Goal: Task Accomplishment & Management: Complete application form

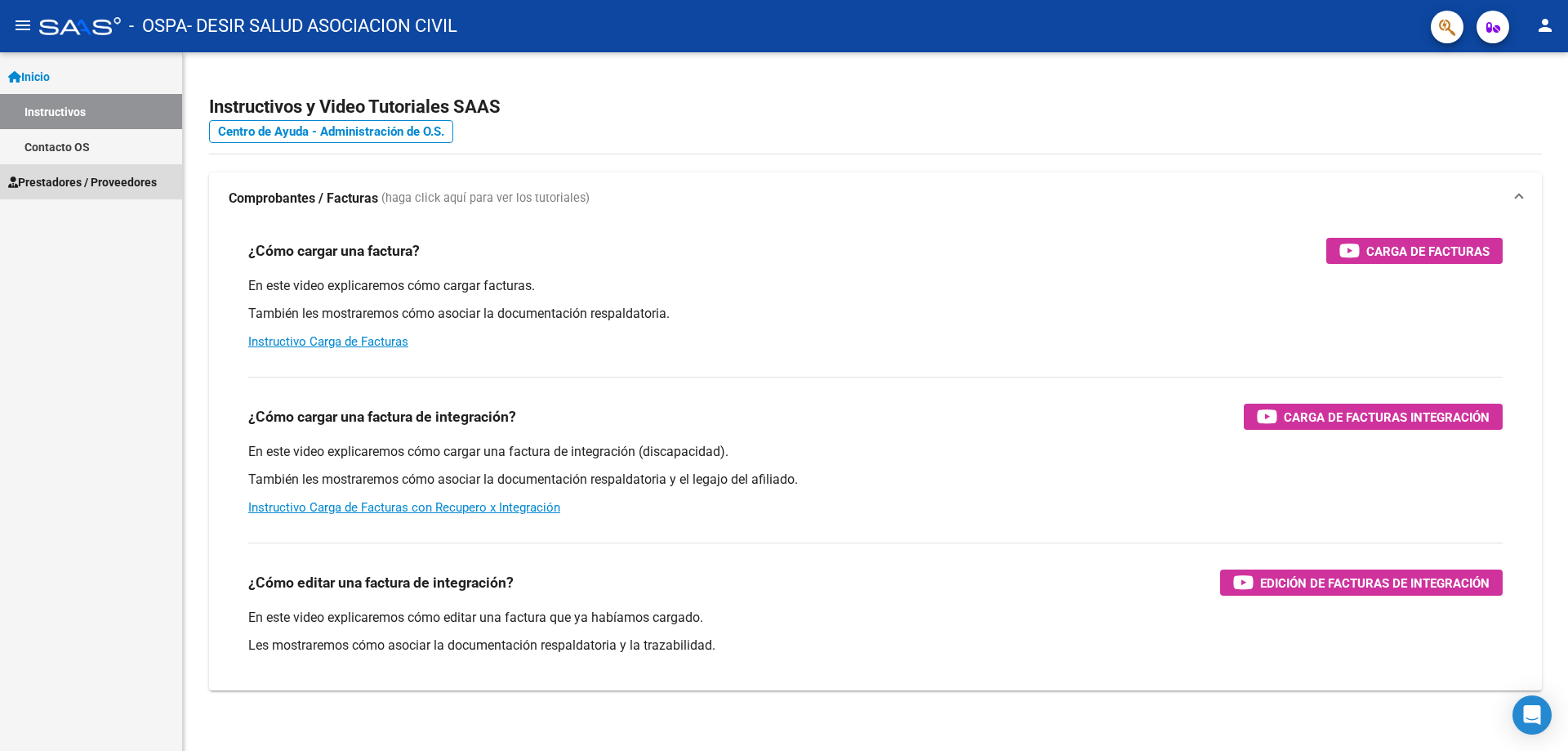
click at [80, 189] on span "Prestadores / Proveedores" at bounding box center [82, 183] width 149 height 18
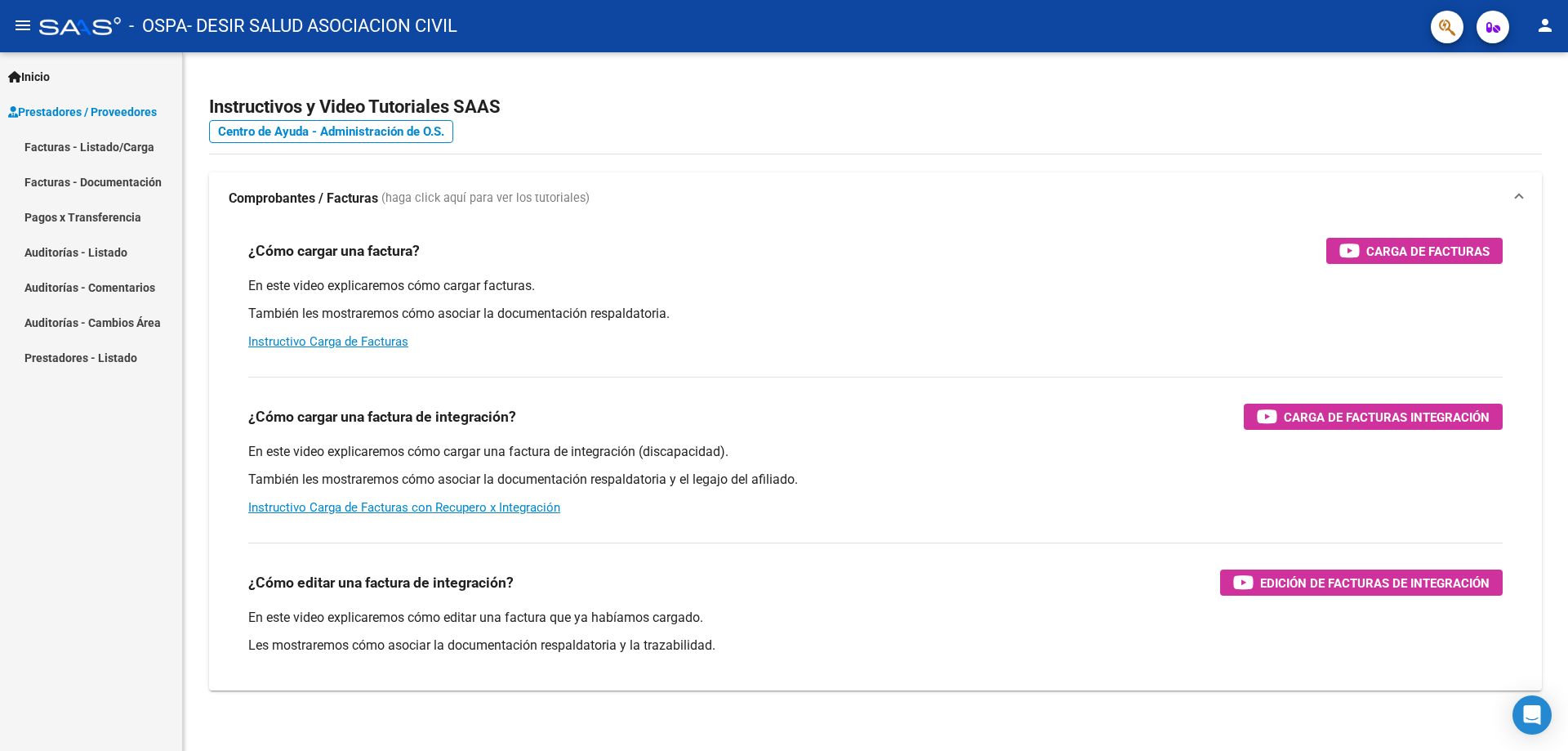
click at [75, 149] on link "Facturas - Listado/Carga" at bounding box center [91, 147] width 183 height 35
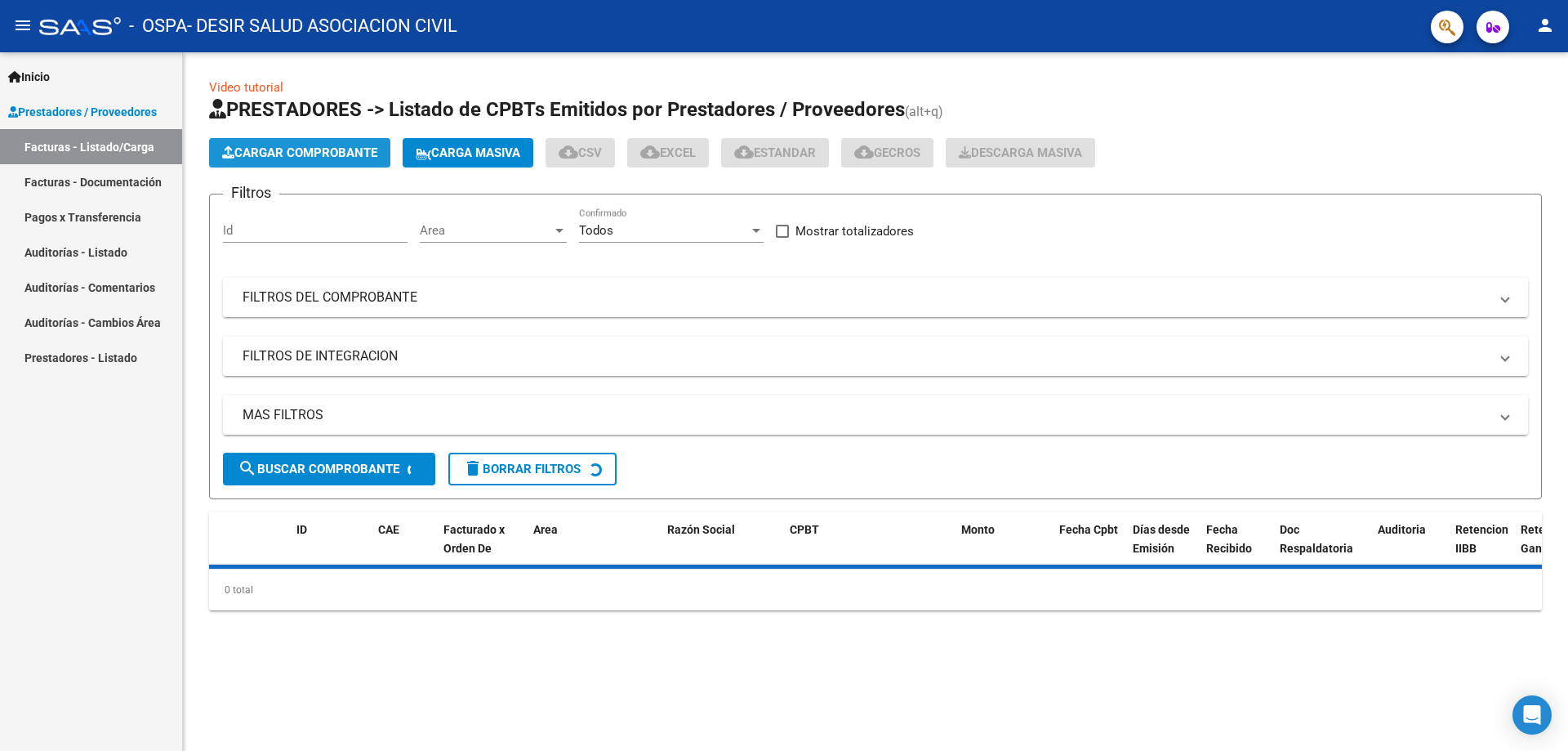
click at [284, 153] on span "Cargar Comprobante" at bounding box center [299, 153] width 155 height 15
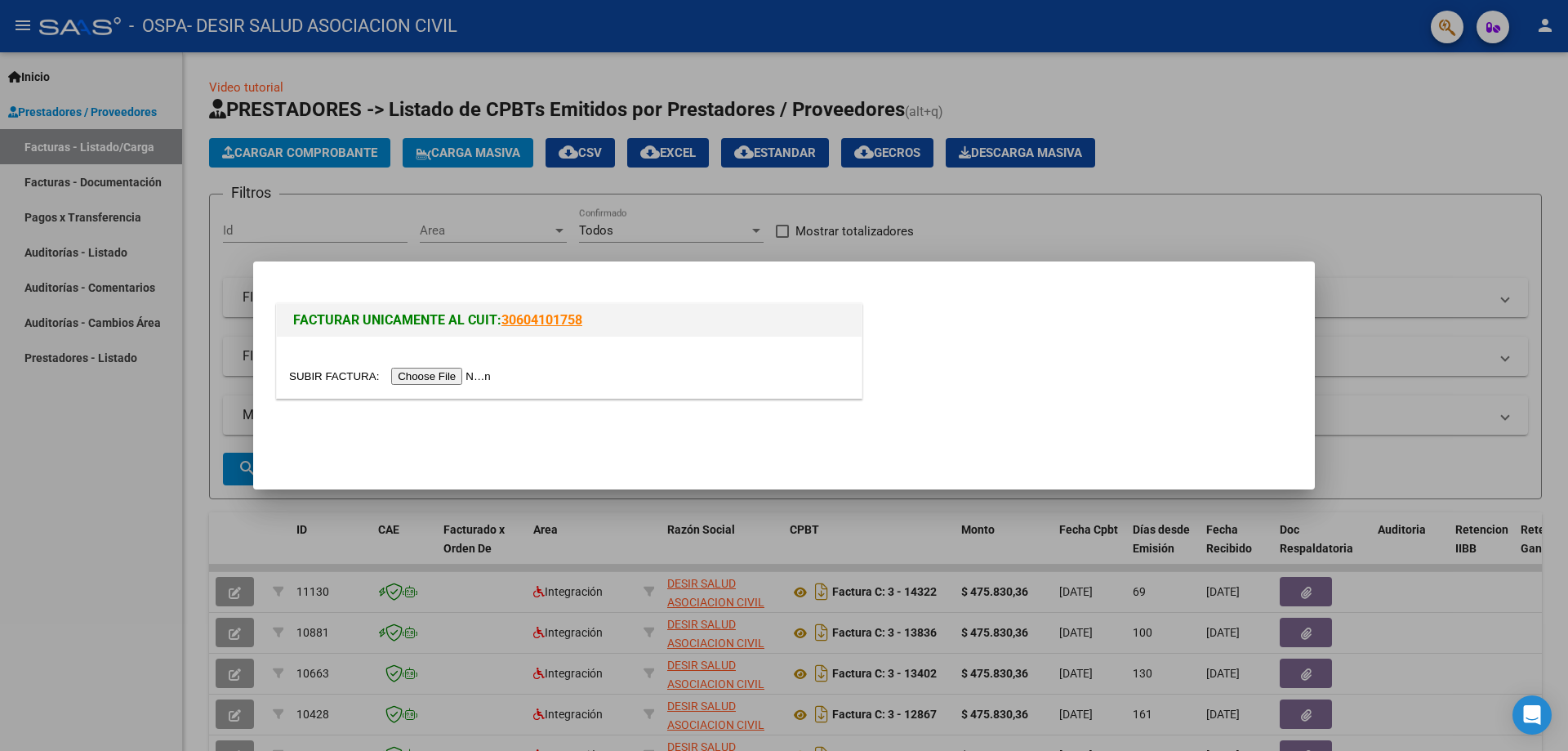
click at [460, 376] on input "file" at bounding box center [392, 376] width 207 height 17
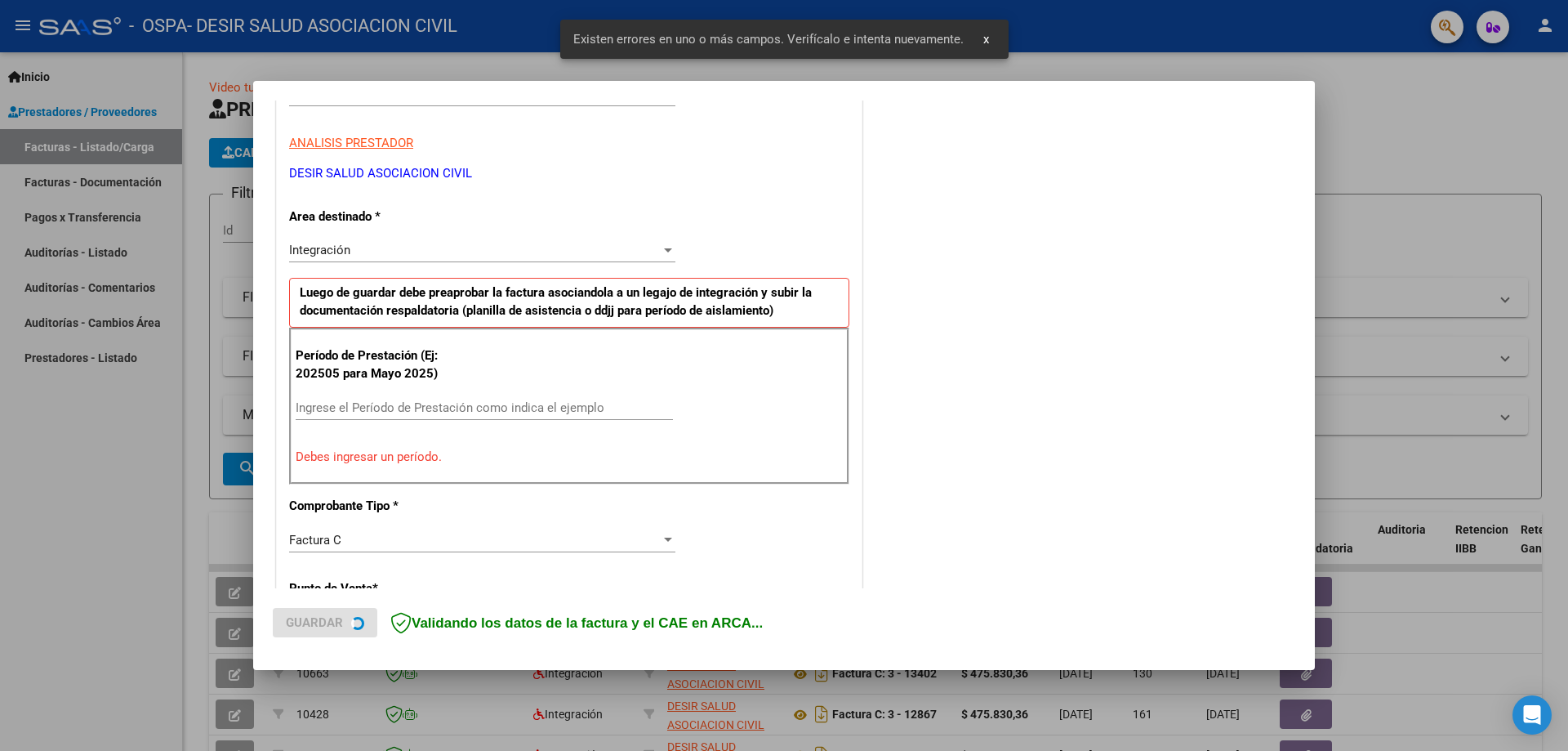
scroll to position [292, 0]
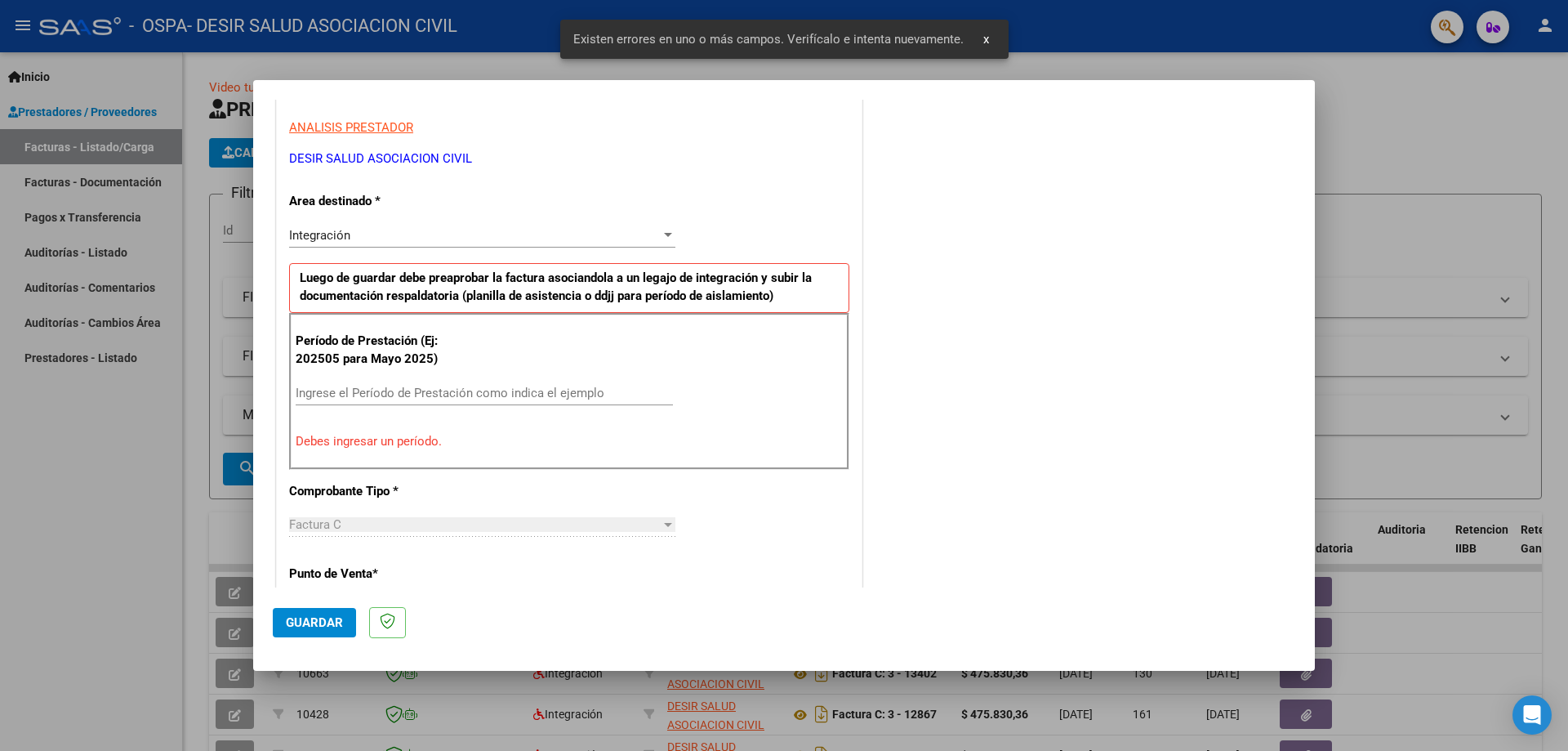
click at [330, 398] on div "Ingrese el Período de Prestación como indica el ejemplo" at bounding box center [484, 393] width 377 height 25
click at [334, 386] on input "Ingrese el Período de Prestación como indica el ejemplo" at bounding box center [484, 393] width 377 height 15
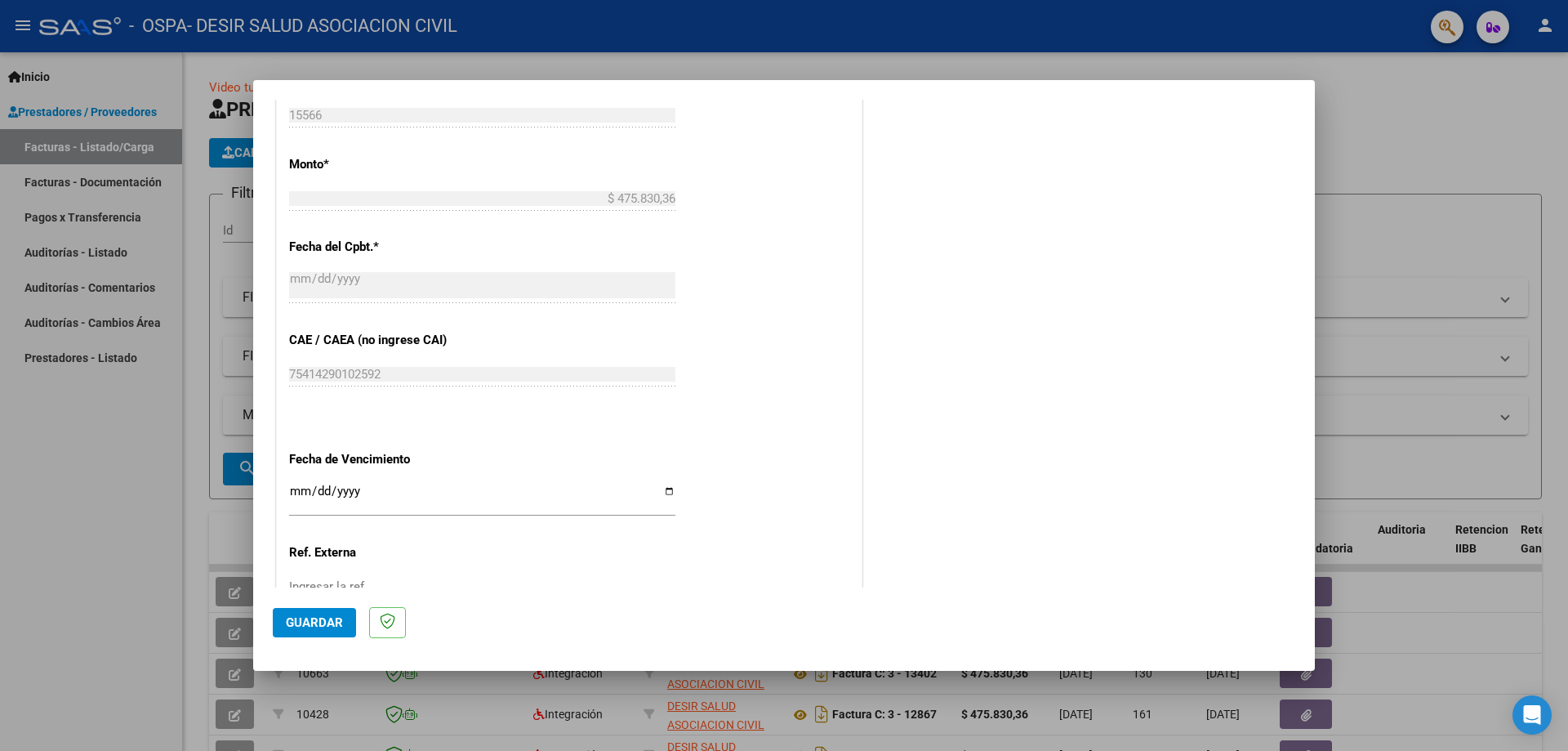
scroll to position [946, 0]
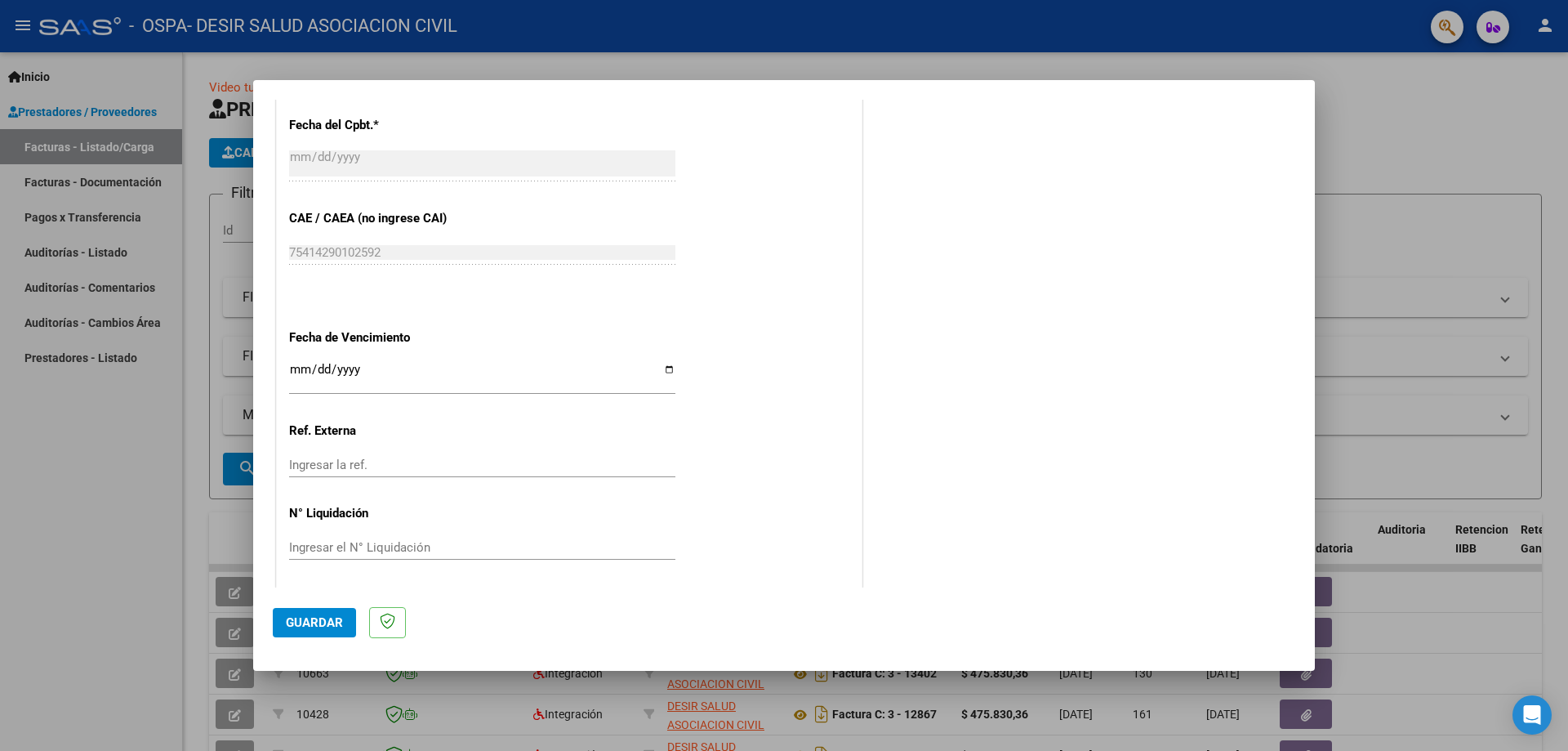
type input "202509"
click at [416, 363] on input "Ingresar la fecha" at bounding box center [483, 376] width 387 height 27
click at [665, 365] on input "Ingresar la fecha" at bounding box center [483, 376] width 387 height 27
type input "[DATE]"
click at [309, 620] on span "Guardar" at bounding box center [314, 622] width 57 height 15
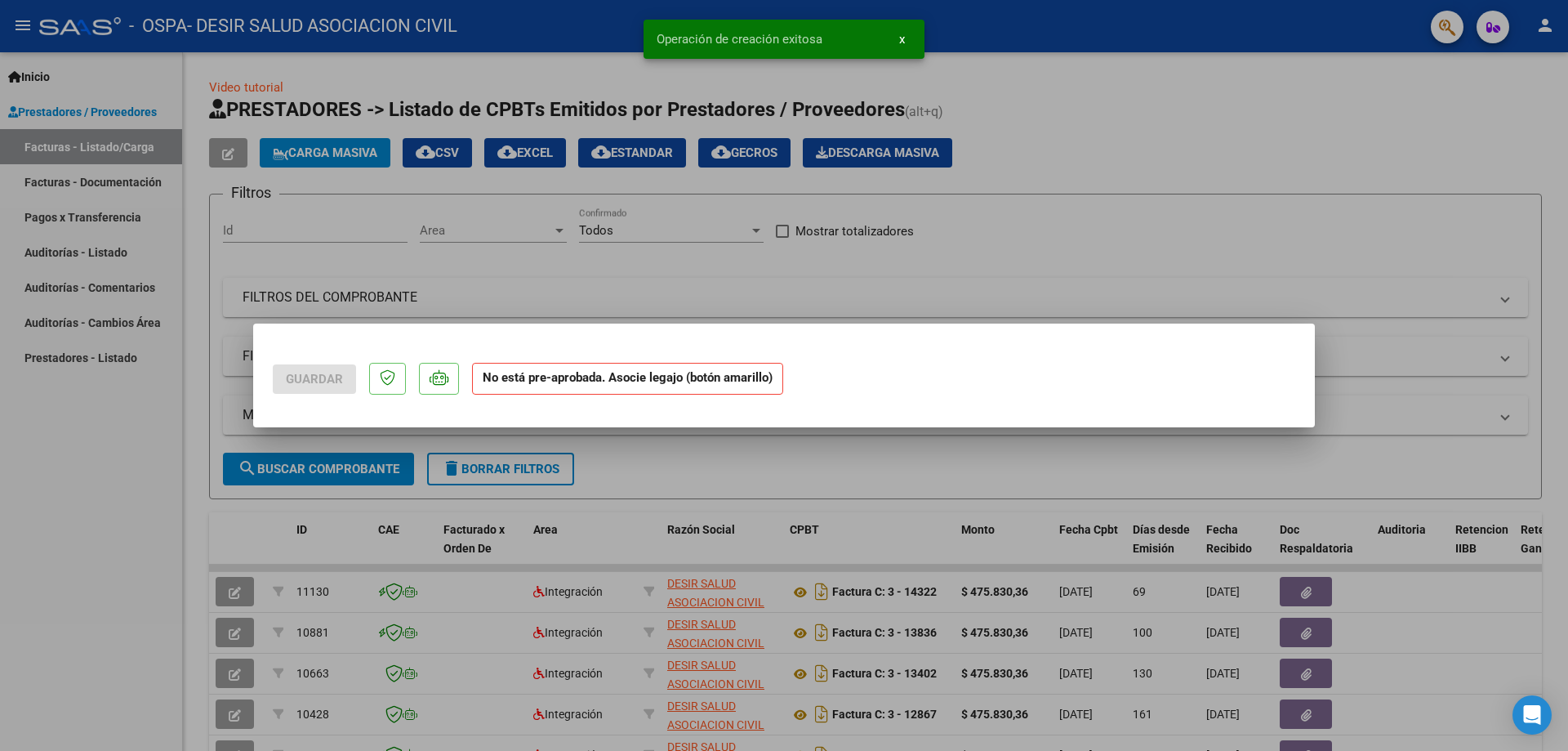
scroll to position [0, 0]
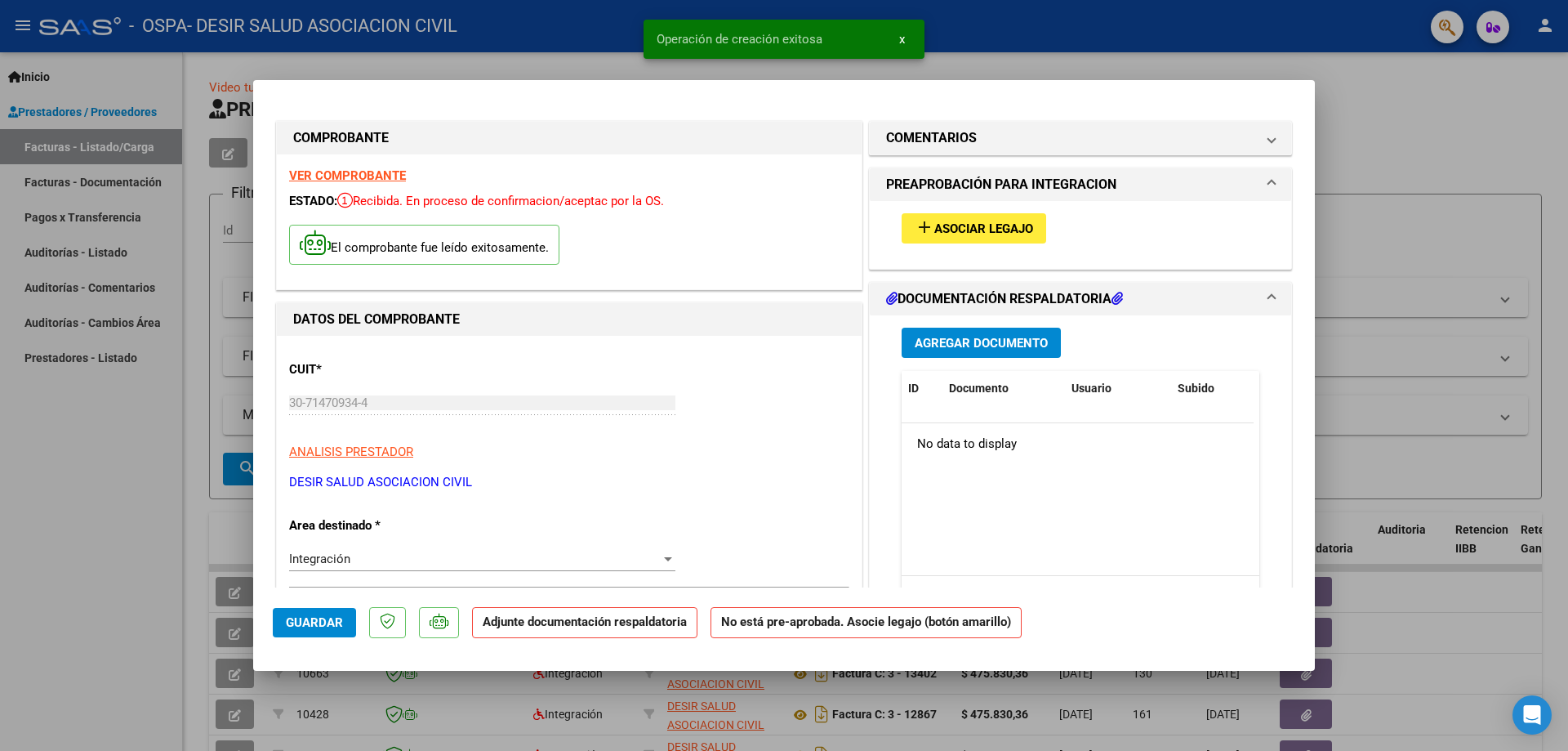
click at [944, 212] on div "add Asociar Legajo" at bounding box center [1080, 228] width 382 height 55
click at [943, 227] on span "Asociar Legajo" at bounding box center [983, 229] width 99 height 15
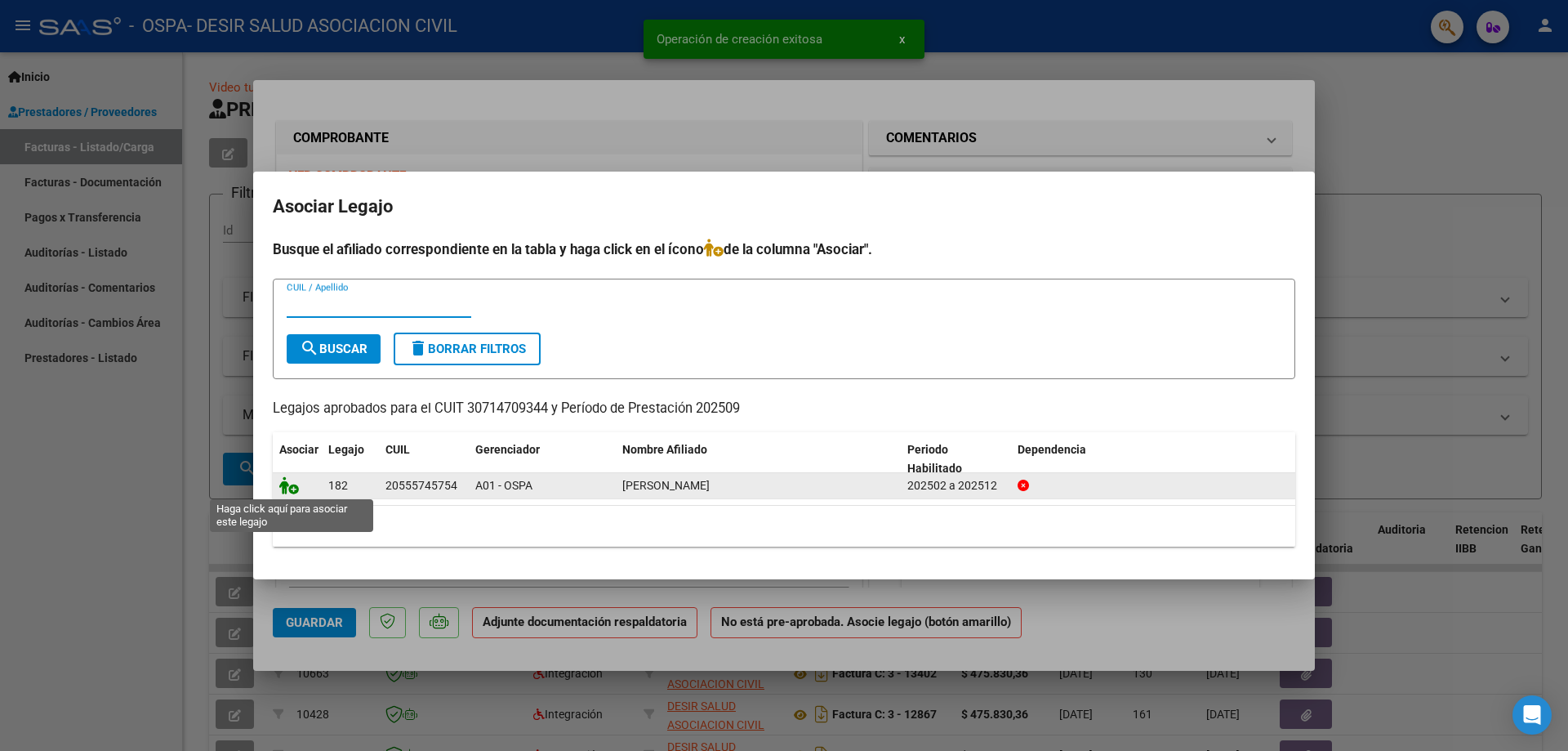
click at [290, 491] on icon at bounding box center [290, 485] width 20 height 18
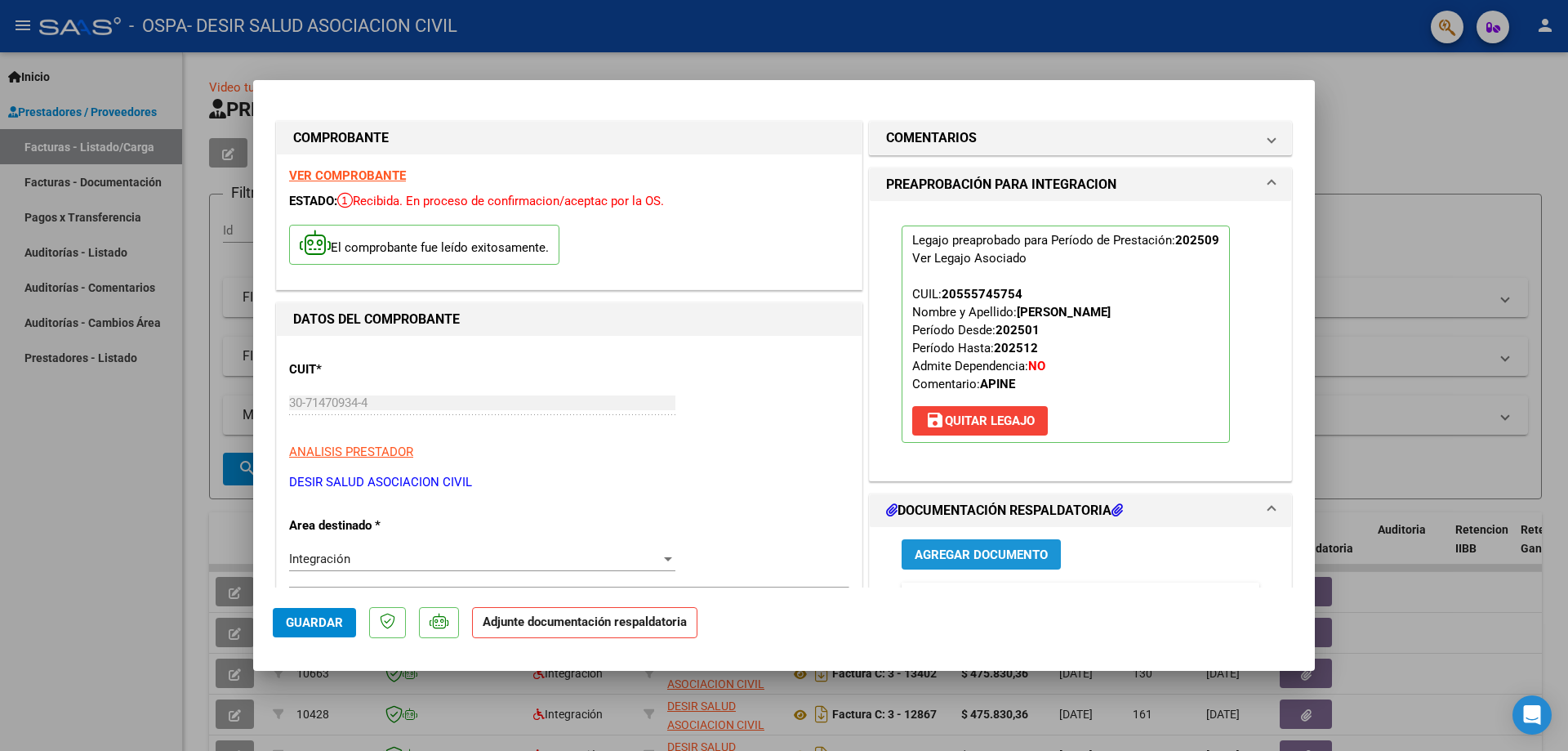
click at [971, 555] on span "Agregar Documento" at bounding box center [981, 555] width 133 height 15
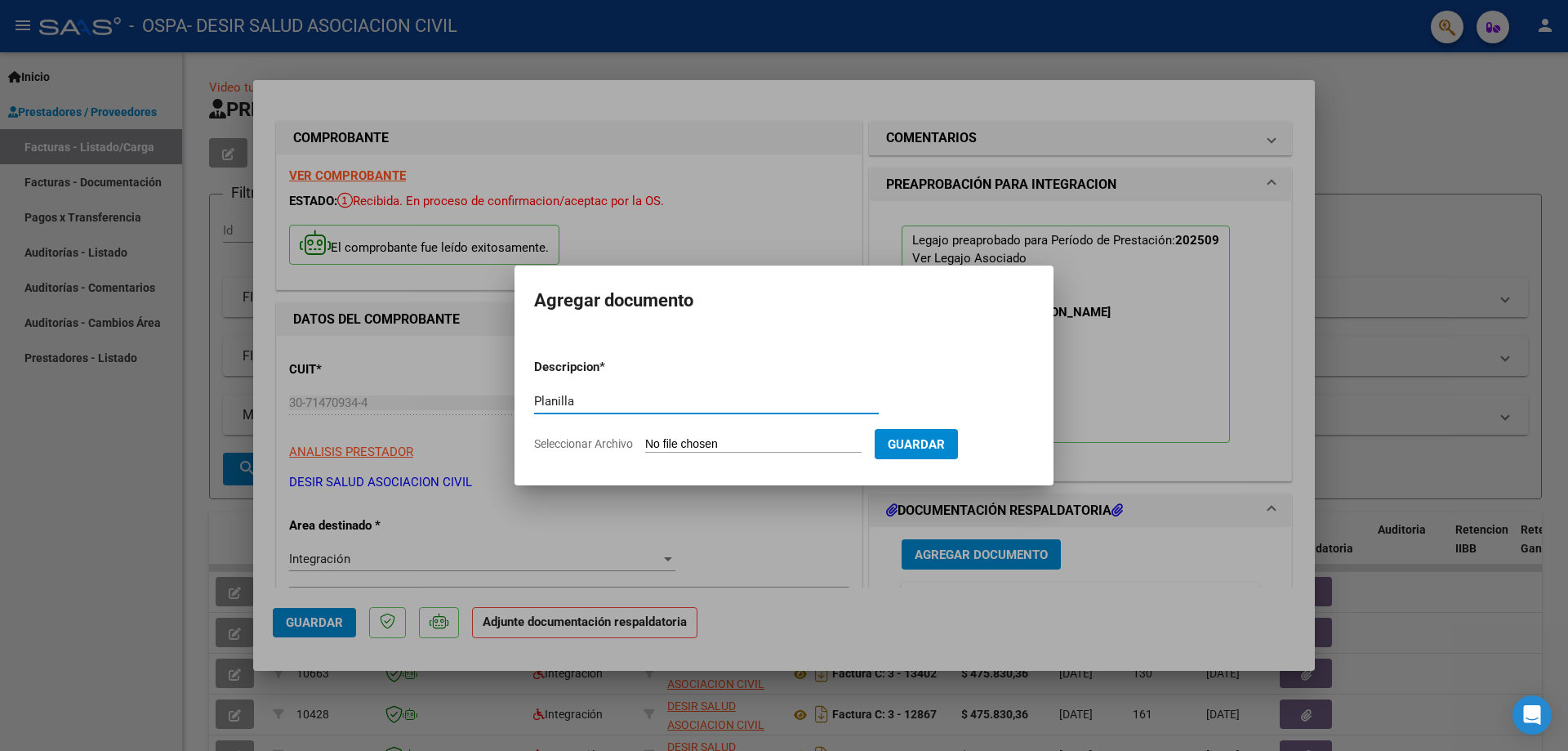
type input "Planilla"
drag, startPoint x: 718, startPoint y: 426, endPoint x: 714, endPoint y: 444, distance: 18.4
click at [717, 431] on form "Descripcion * Planilla Escriba aquí una descripcion Seleccionar Archivo Guardar" at bounding box center [784, 405] width 500 height 119
click at [712, 444] on input "Seleccionar Archivo" at bounding box center [753, 445] width 217 height 16
type input "C:\fakepath\[PERSON_NAME]- ok 9.pdf"
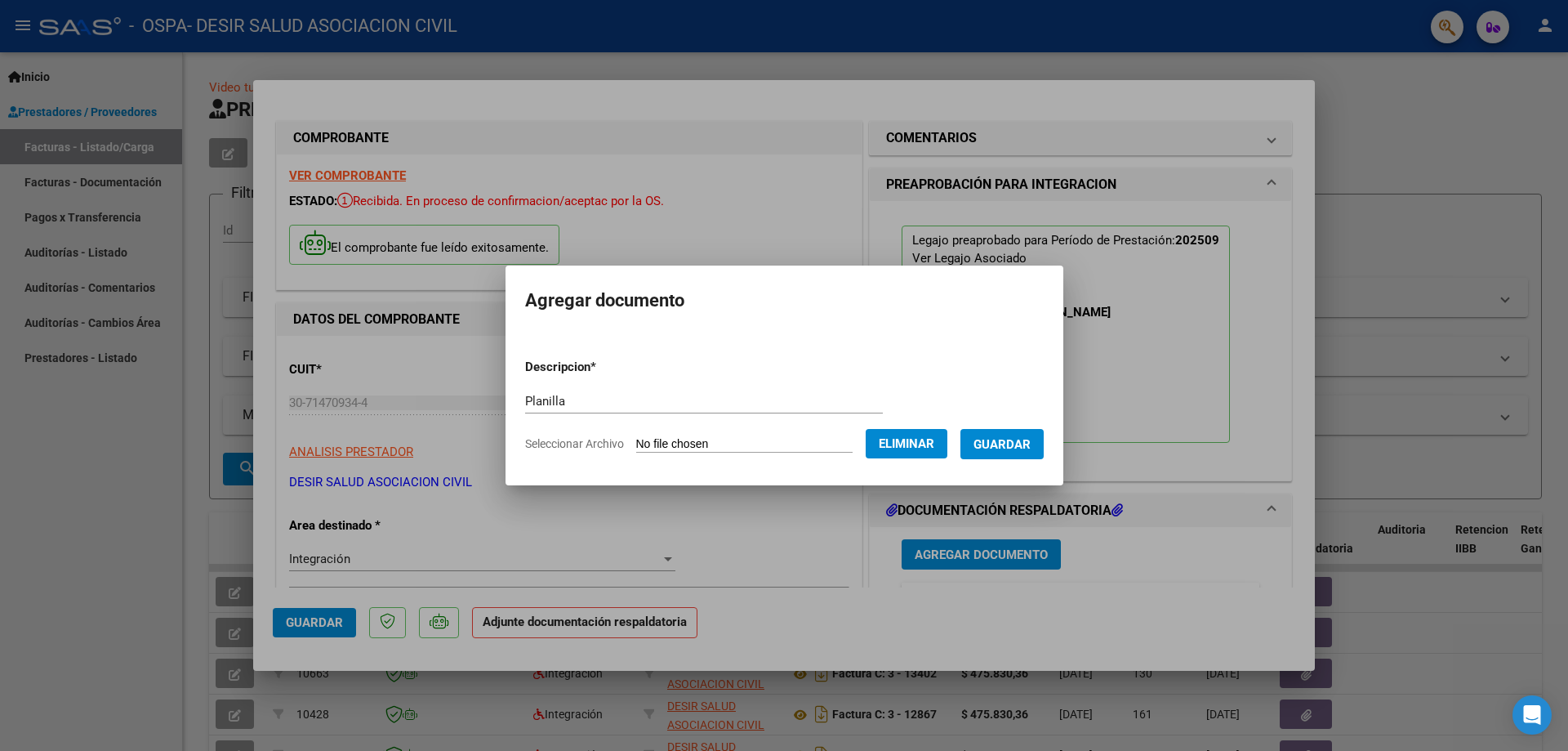
click at [1021, 441] on span "Guardar" at bounding box center [1002, 445] width 57 height 15
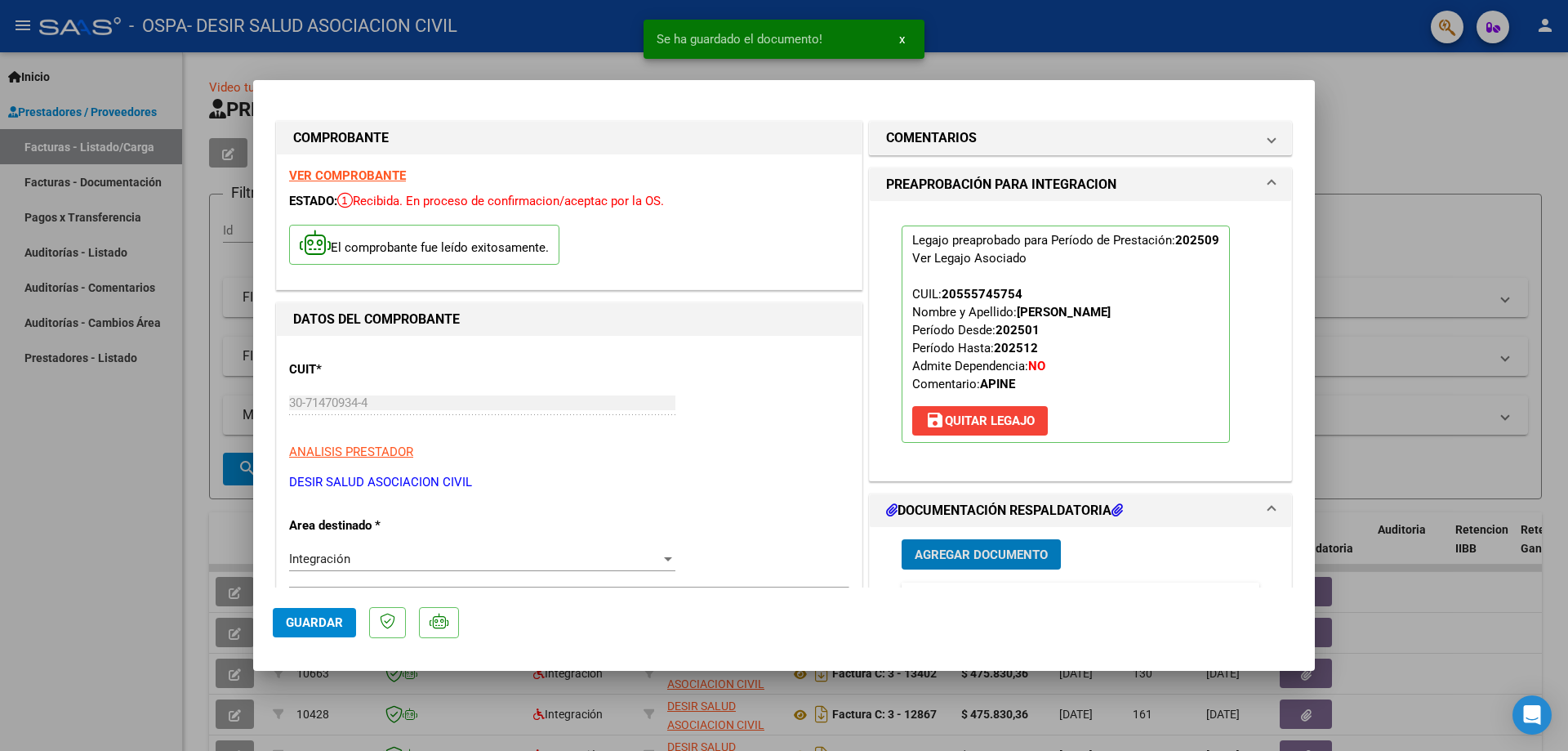
click at [305, 620] on span "Guardar" at bounding box center [314, 622] width 57 height 15
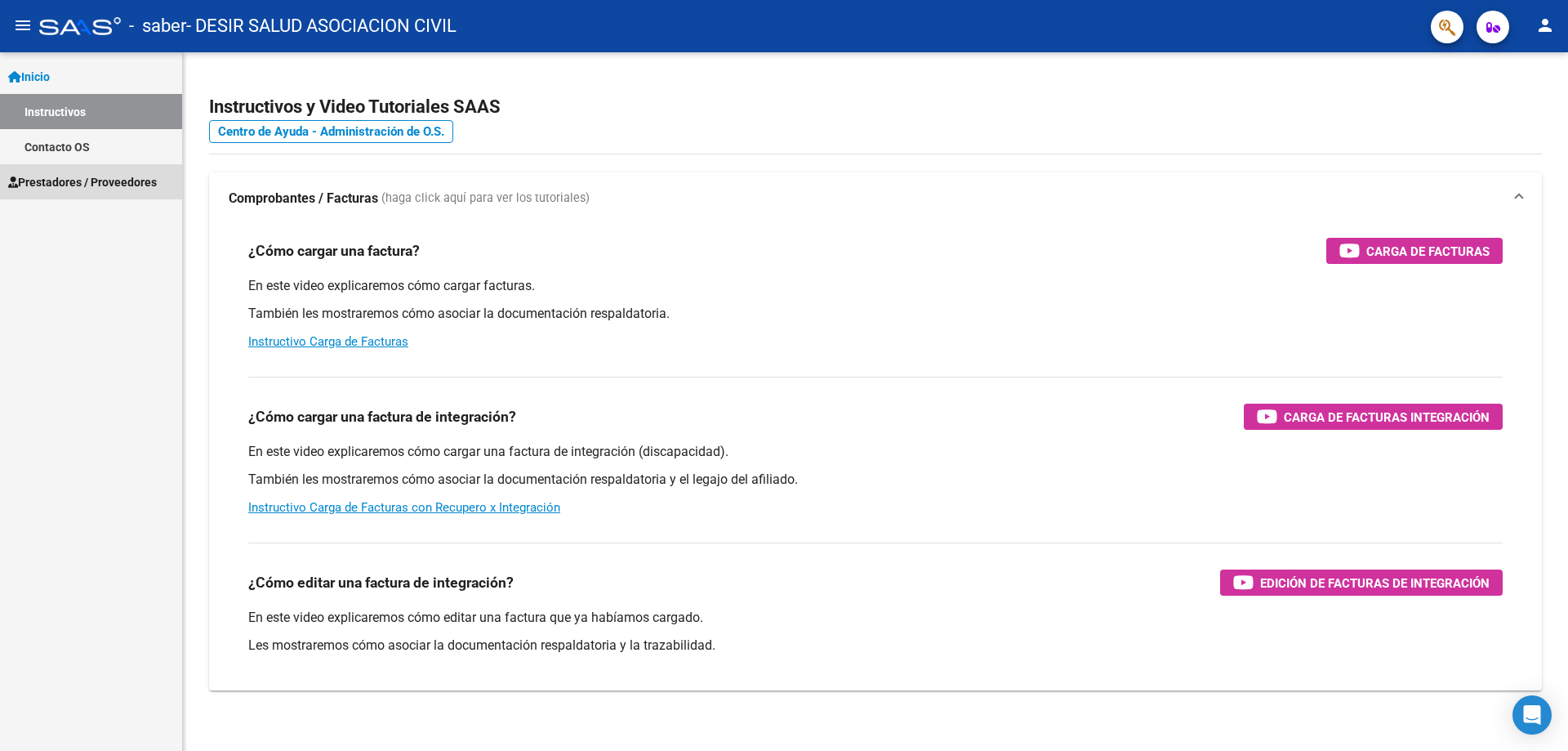
click at [52, 178] on span "Prestadores / Proveedores" at bounding box center [82, 183] width 149 height 18
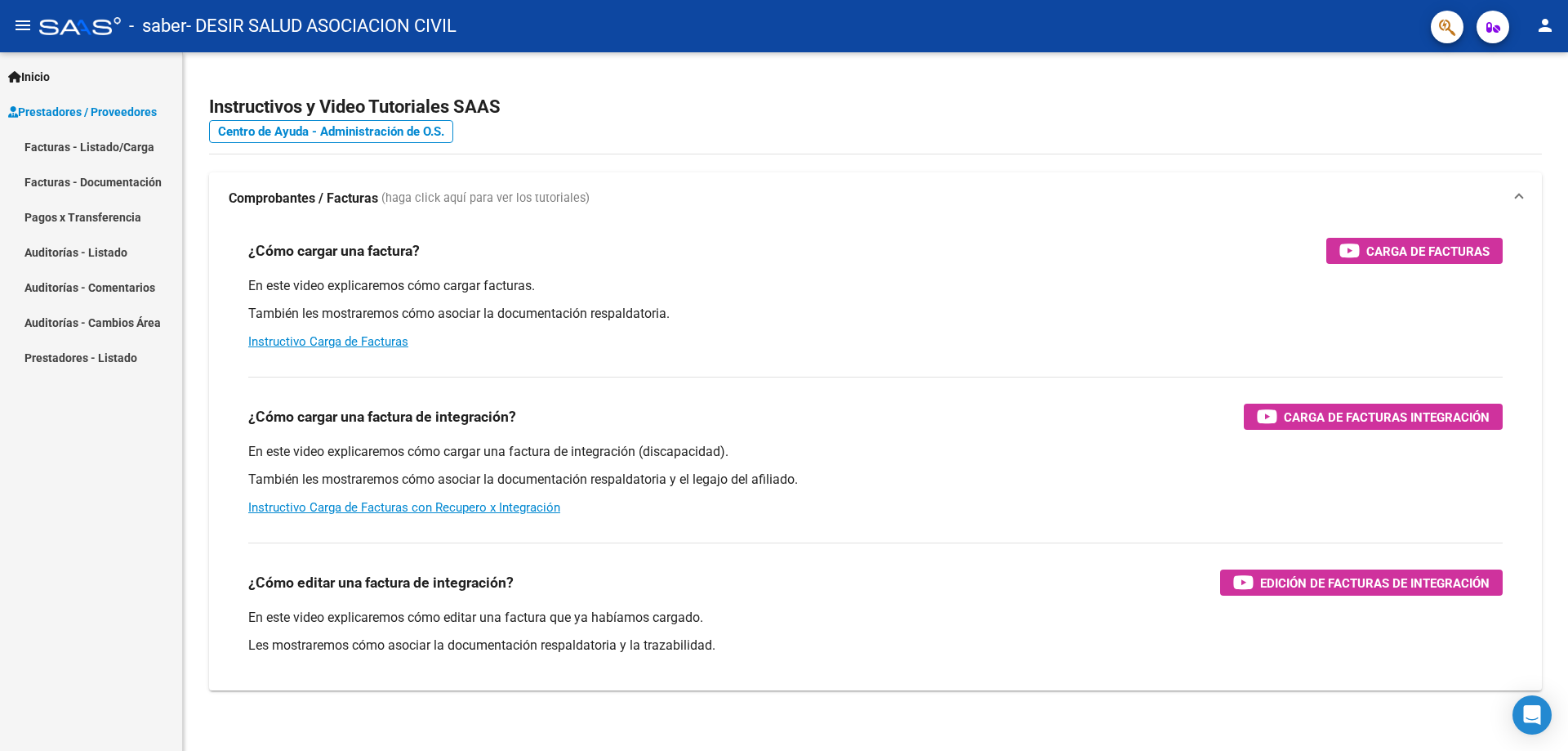
click at [81, 152] on link "Facturas - Listado/Carga" at bounding box center [91, 147] width 183 height 35
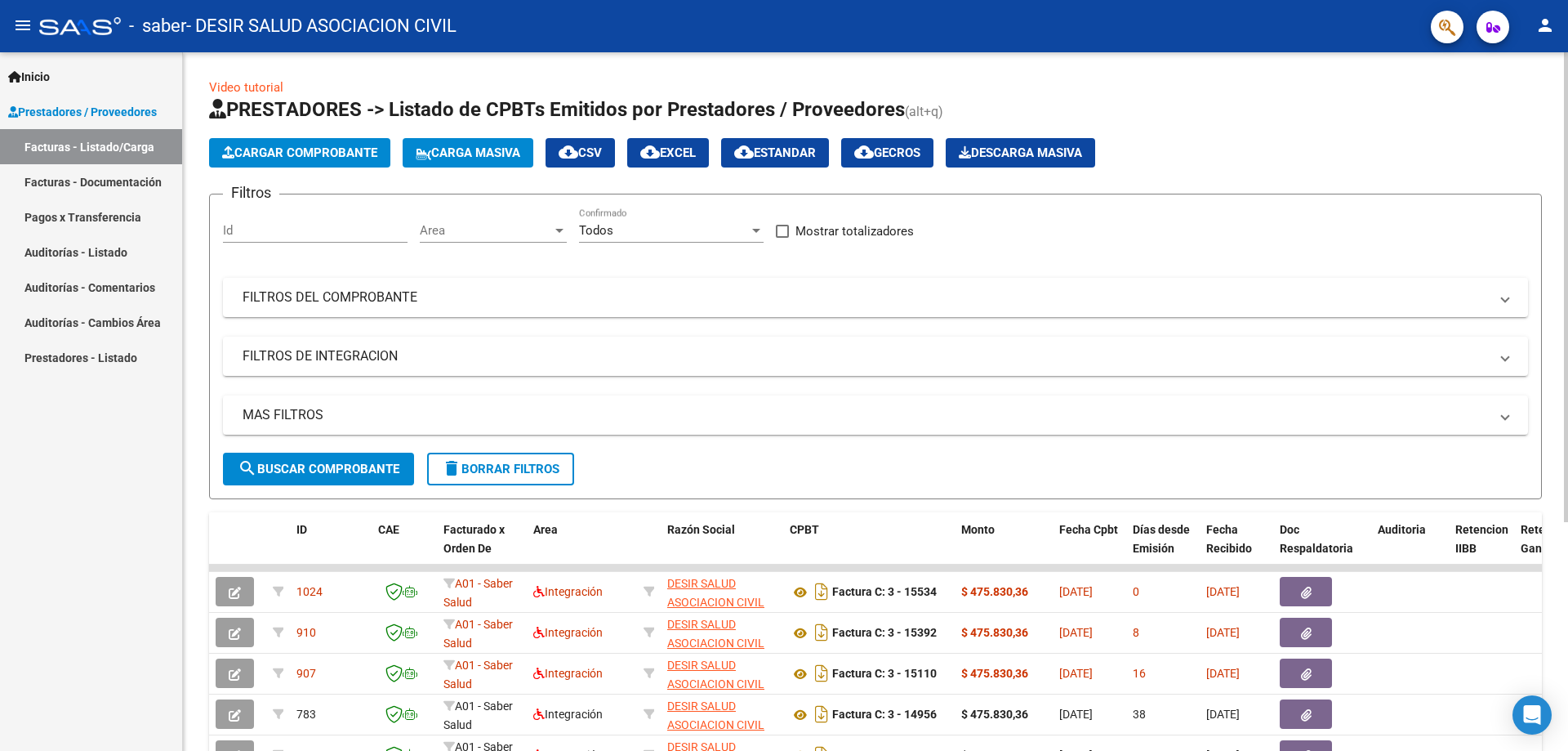
click at [220, 149] on button "Cargar Comprobante" at bounding box center [299, 152] width 182 height 29
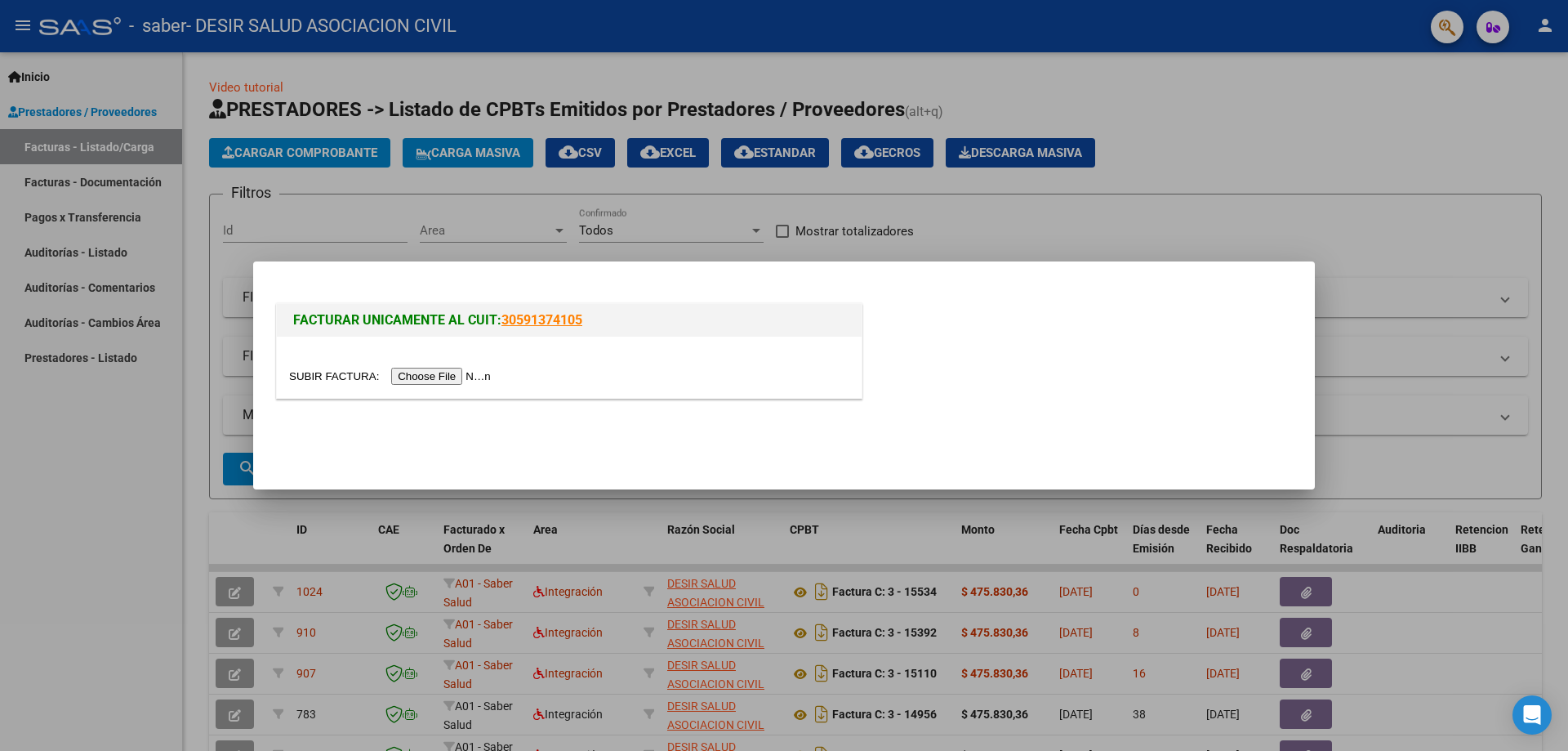
click at [470, 370] on input "file" at bounding box center [392, 376] width 207 height 17
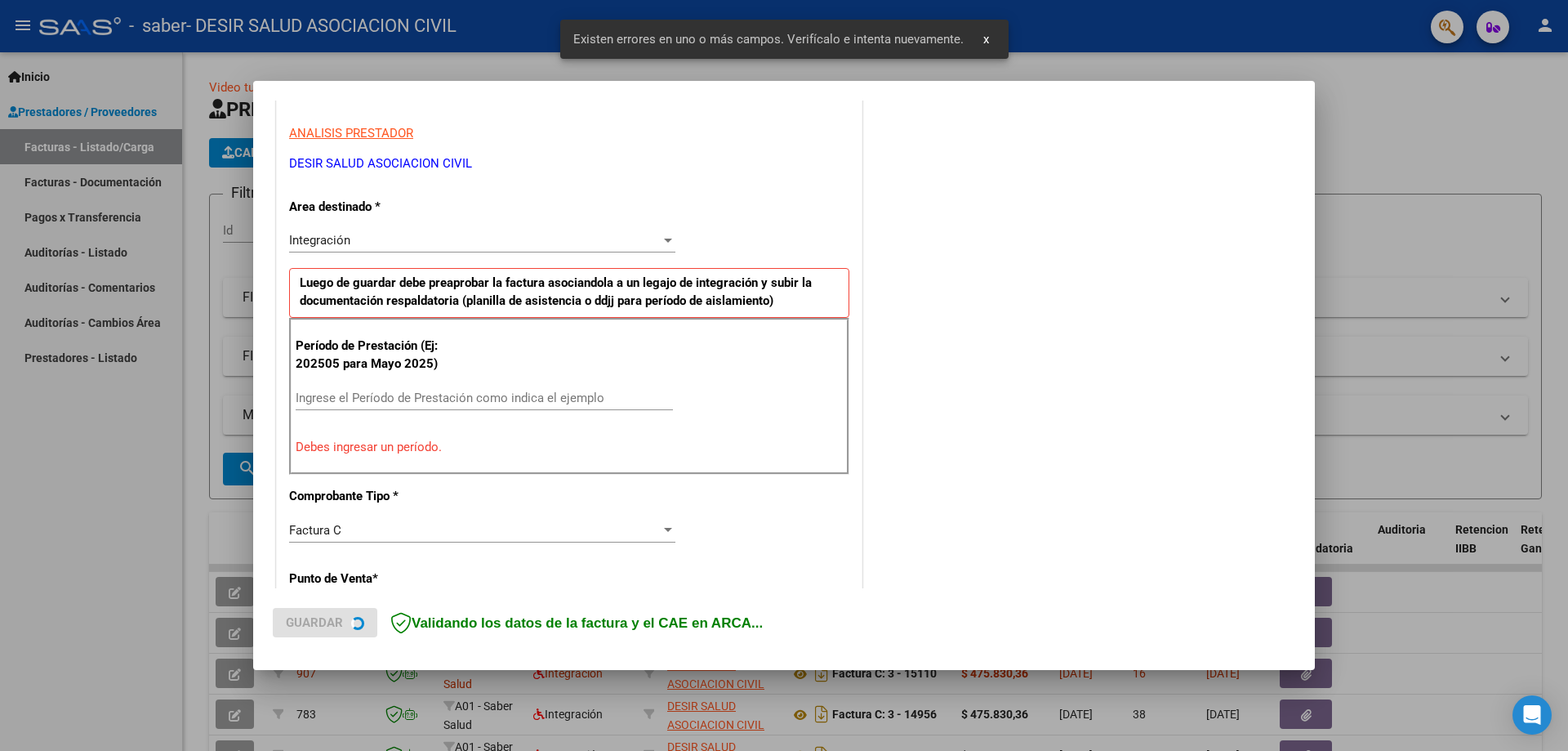
scroll to position [292, 0]
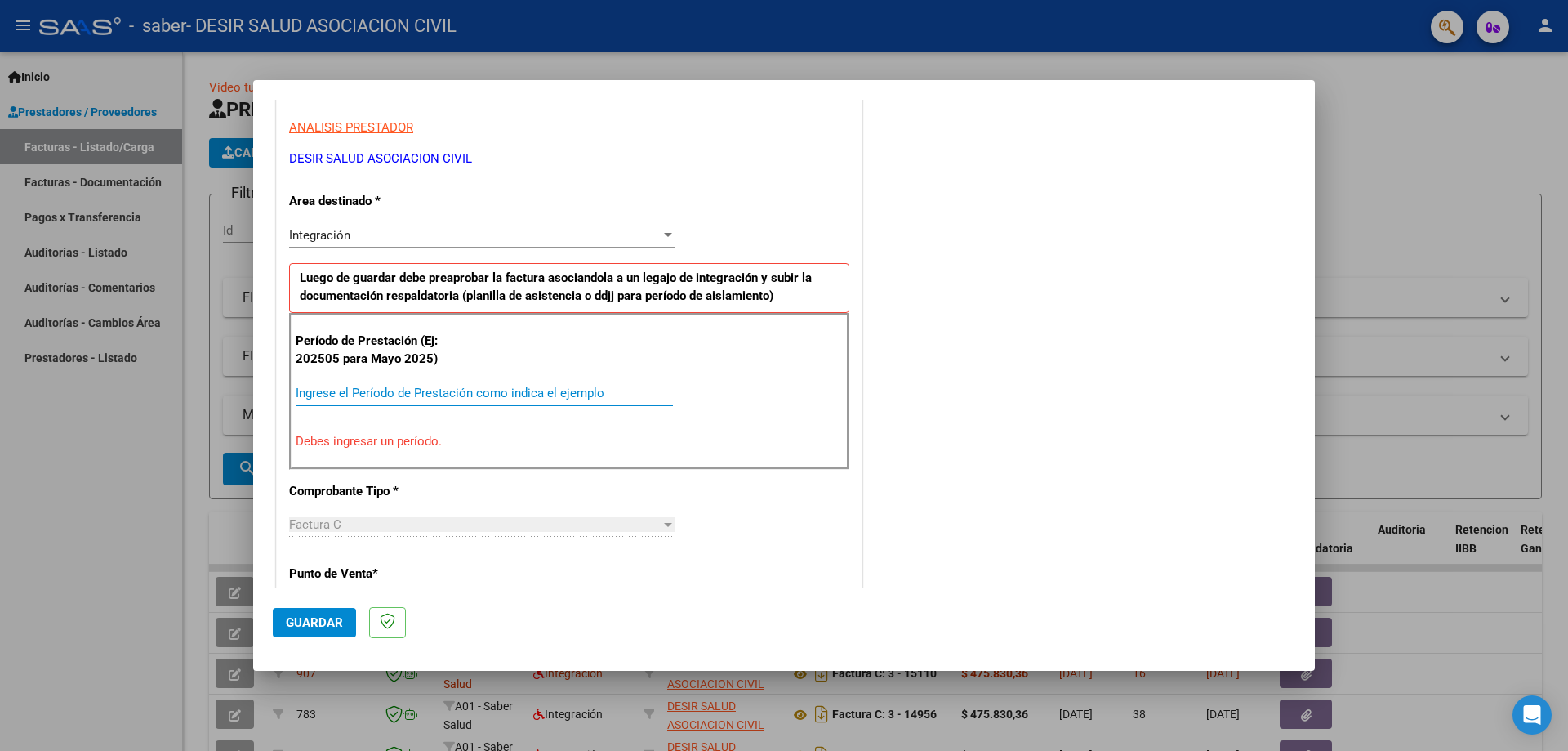
click at [439, 386] on input "Ingrese el Período de Prestación como indica el ejemplo" at bounding box center [484, 393] width 377 height 15
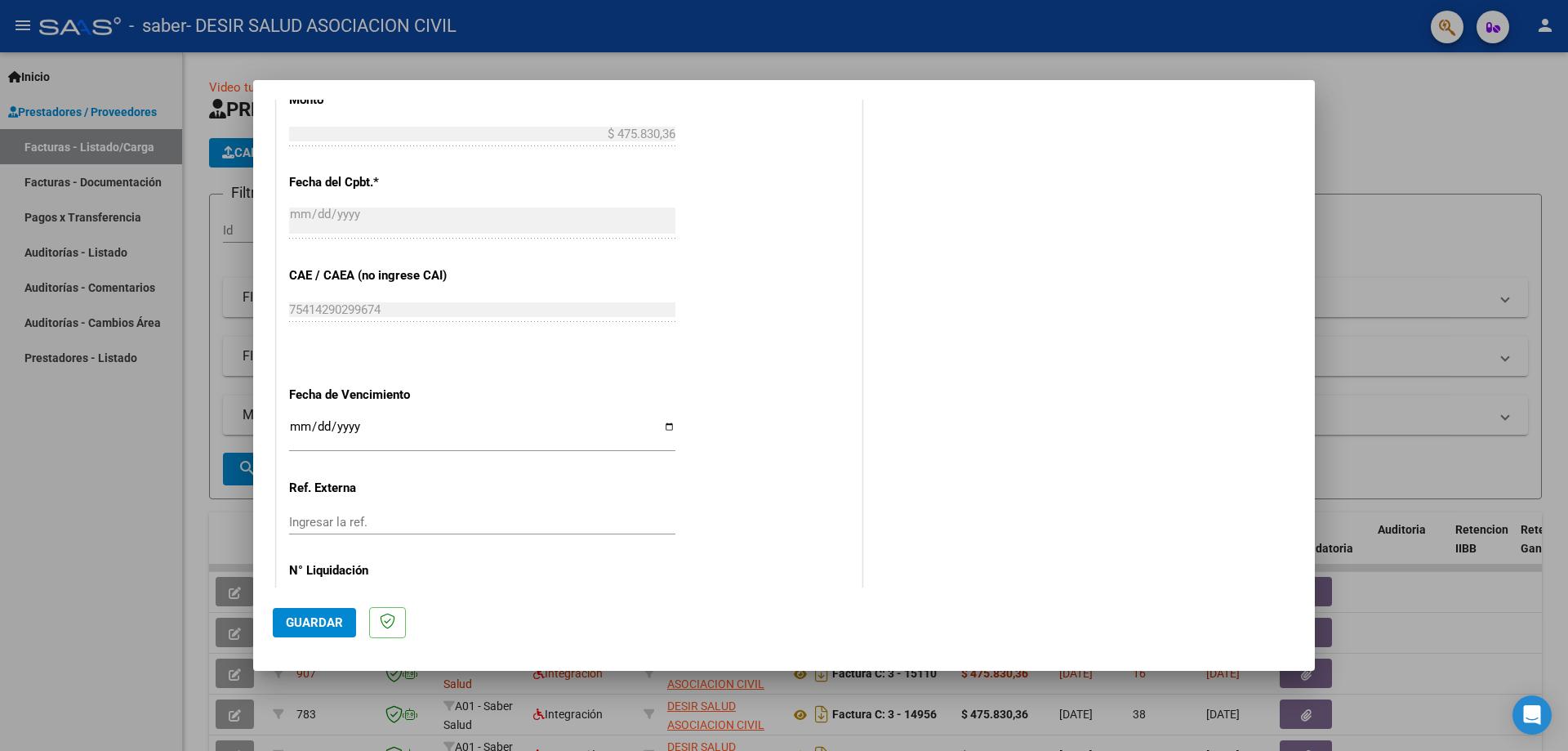
scroll to position [946, 0]
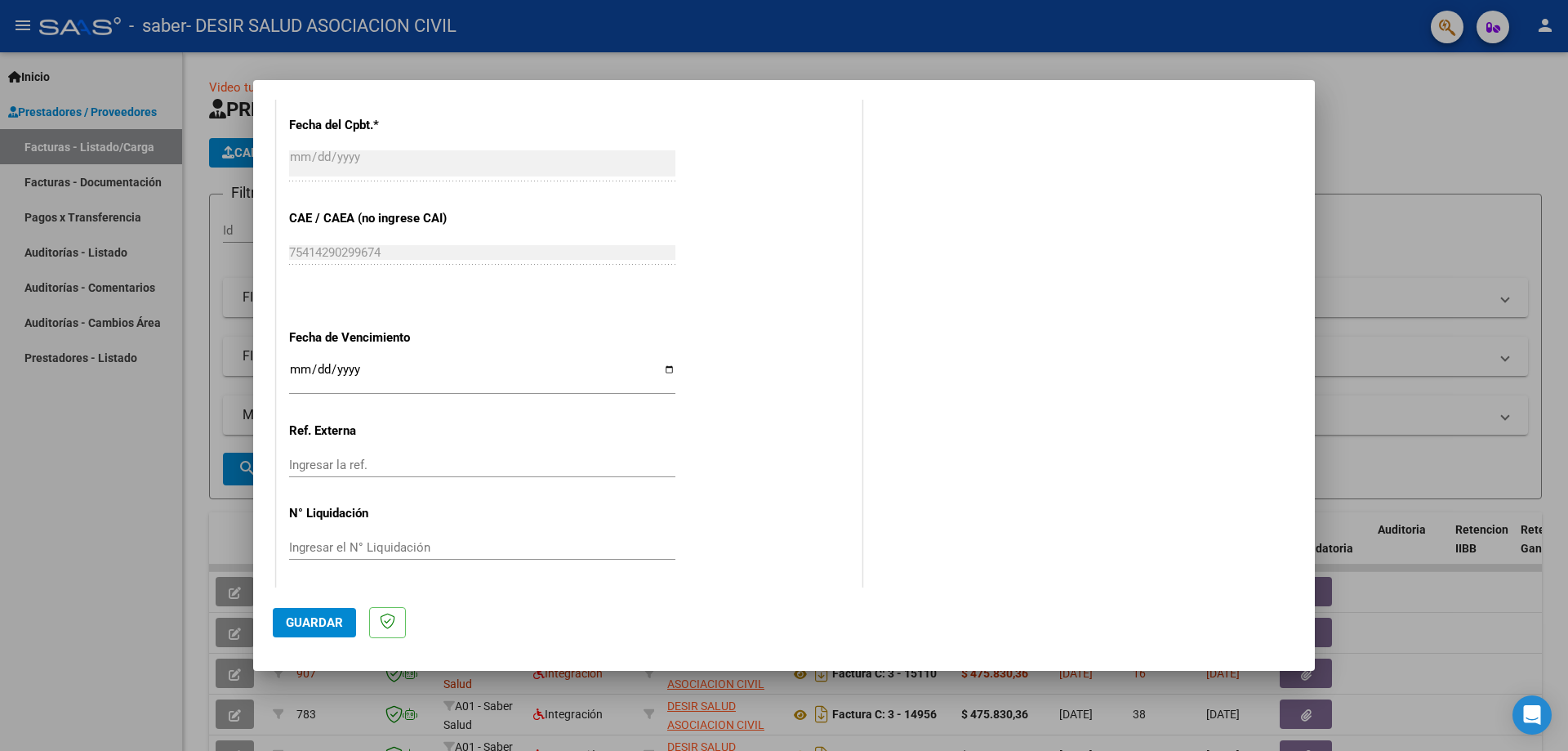
type input "202509"
click at [383, 368] on input "Ingresar la fecha" at bounding box center [483, 376] width 387 height 27
click at [662, 368] on input "Ingresar la fecha" at bounding box center [483, 376] width 387 height 27
type input "[DATE]"
click at [310, 620] on span "Guardar" at bounding box center [314, 622] width 57 height 15
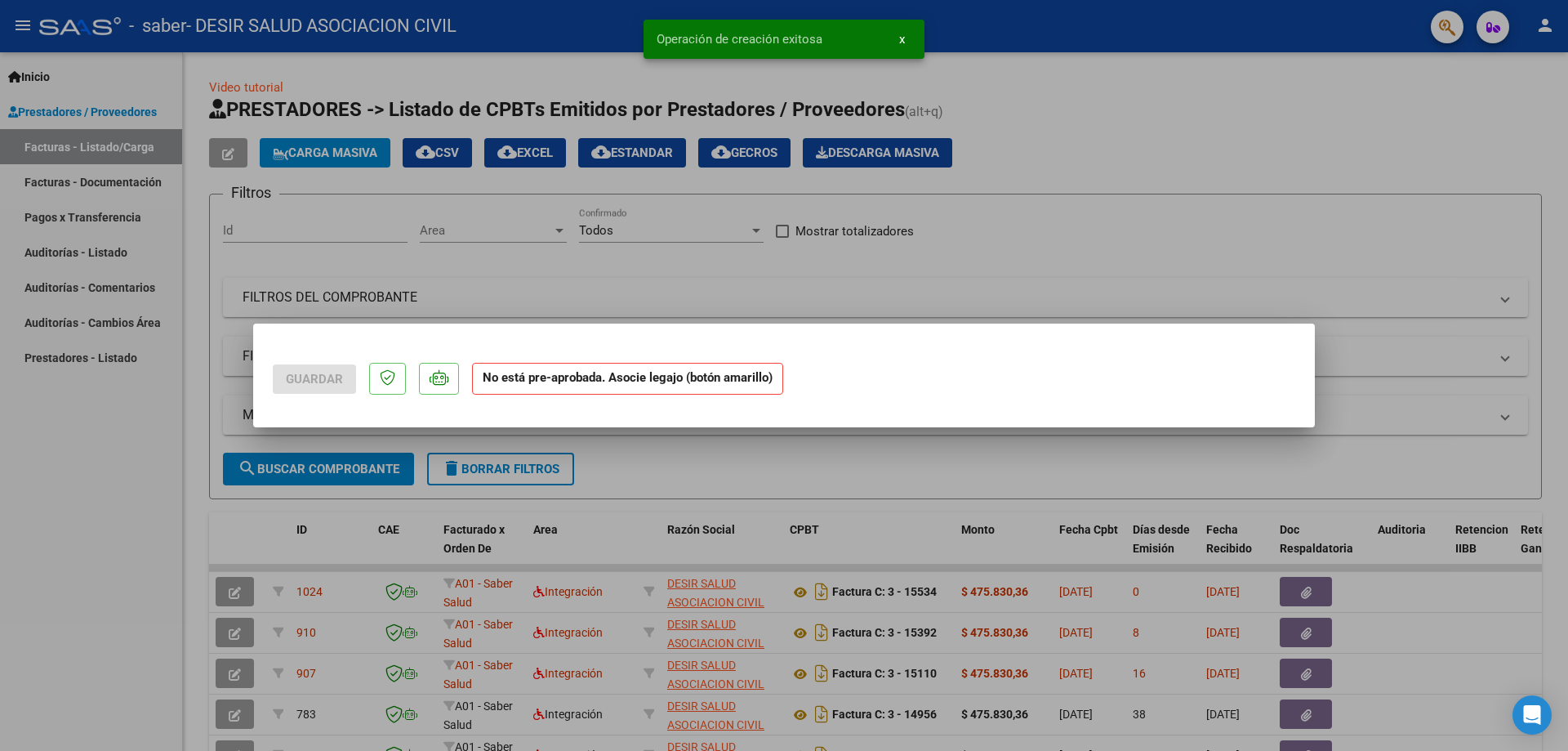
scroll to position [0, 0]
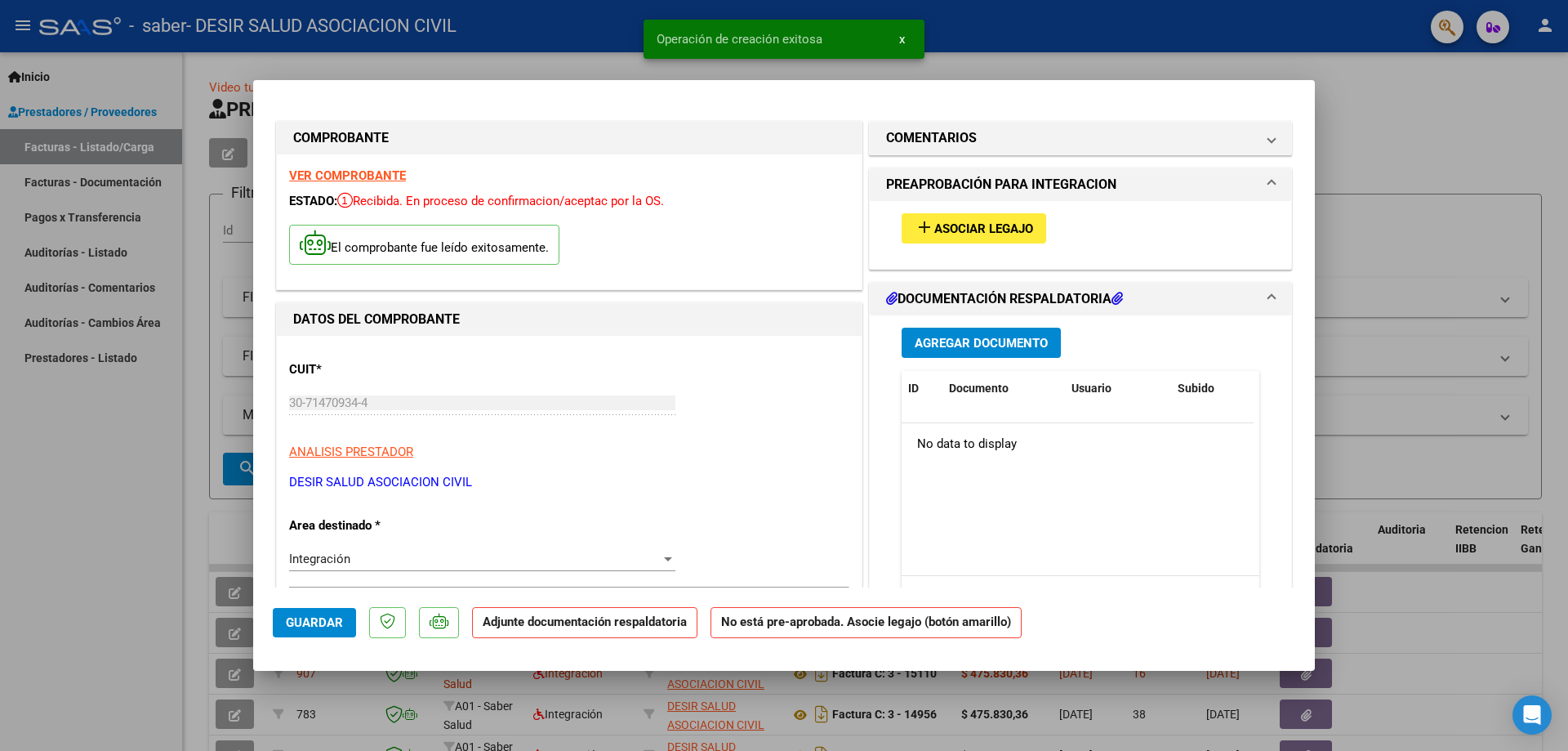
click at [981, 217] on button "add Asociar Legajo" at bounding box center [974, 228] width 144 height 30
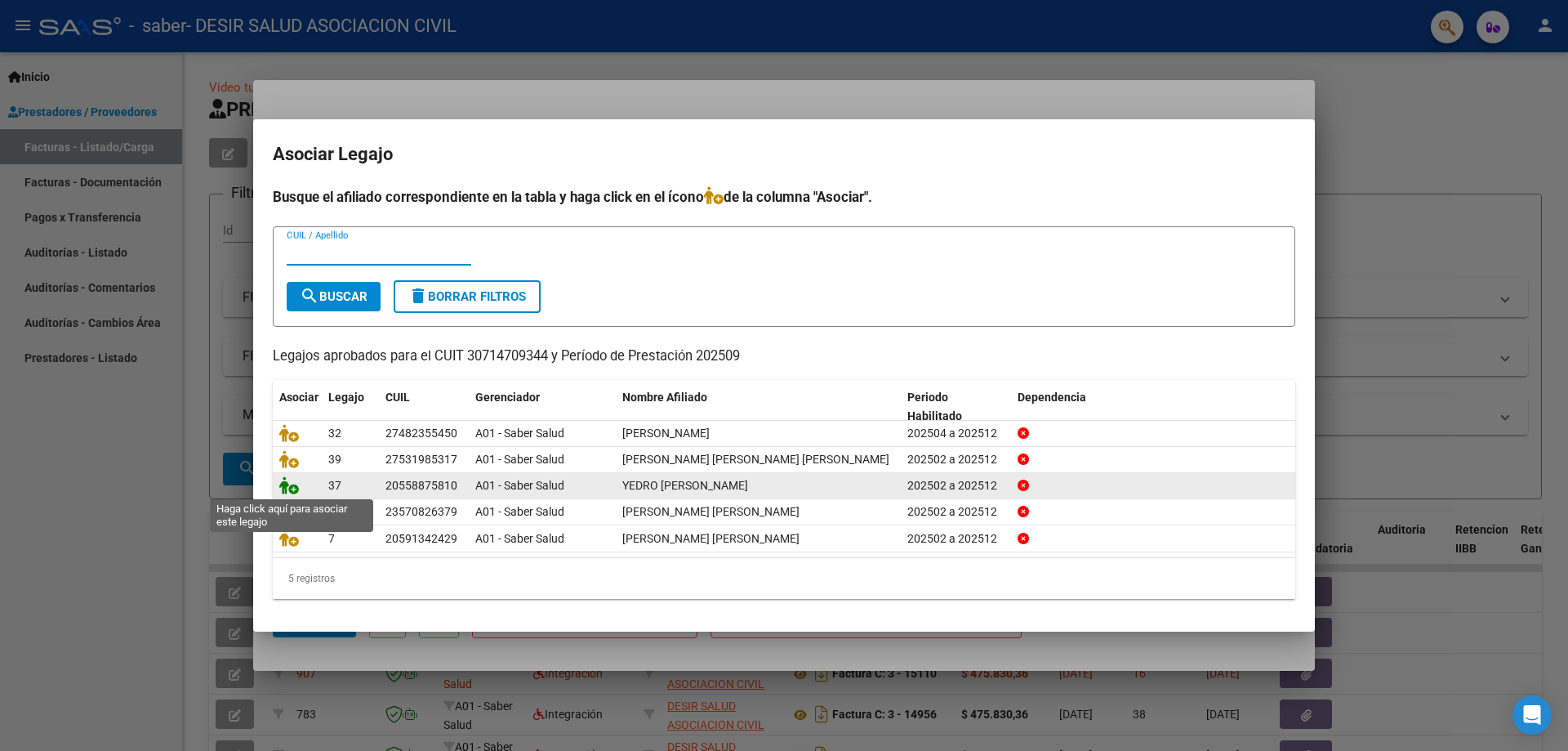
click at [290, 487] on icon at bounding box center [290, 485] width 20 height 18
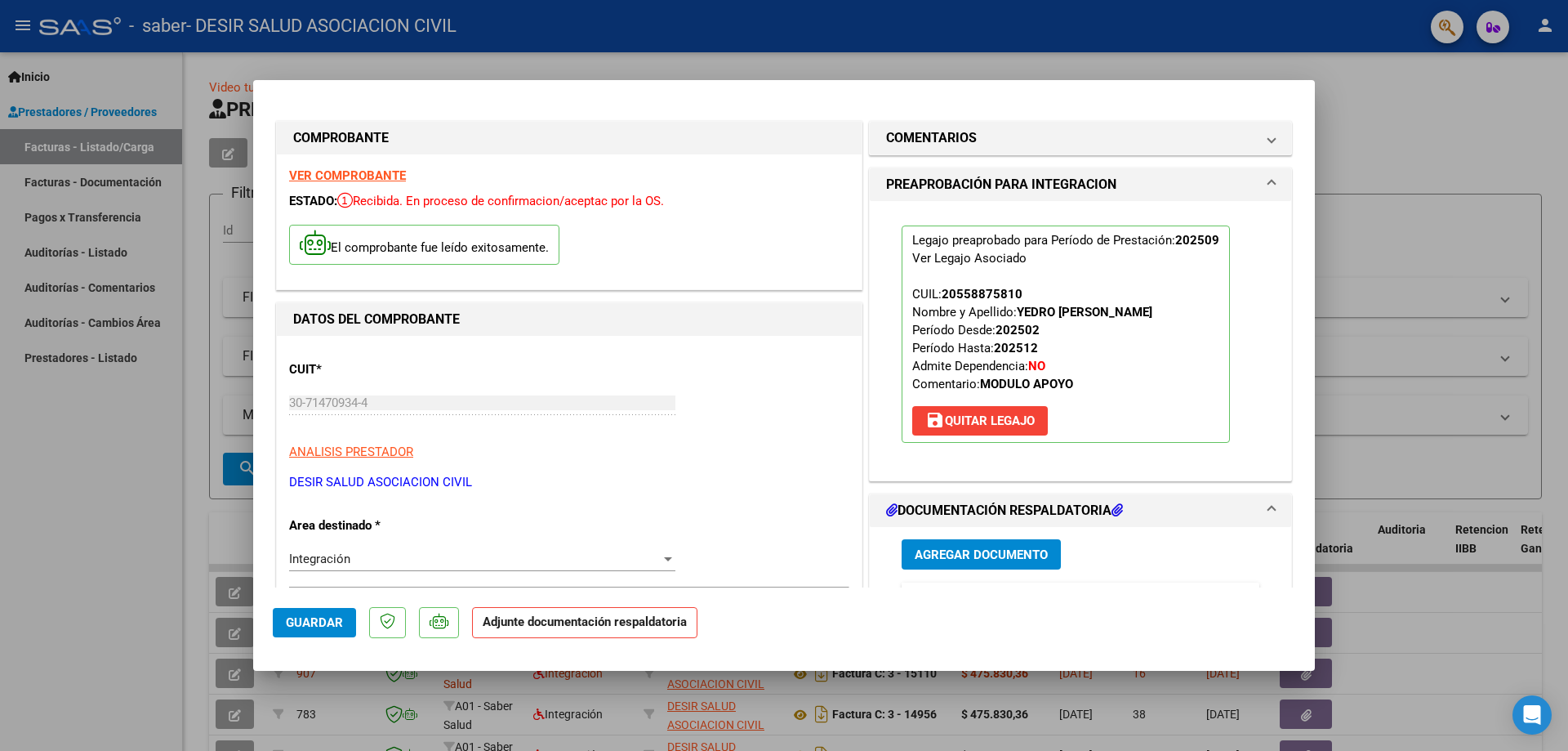
click at [960, 553] on span "Agregar Documento" at bounding box center [981, 555] width 133 height 15
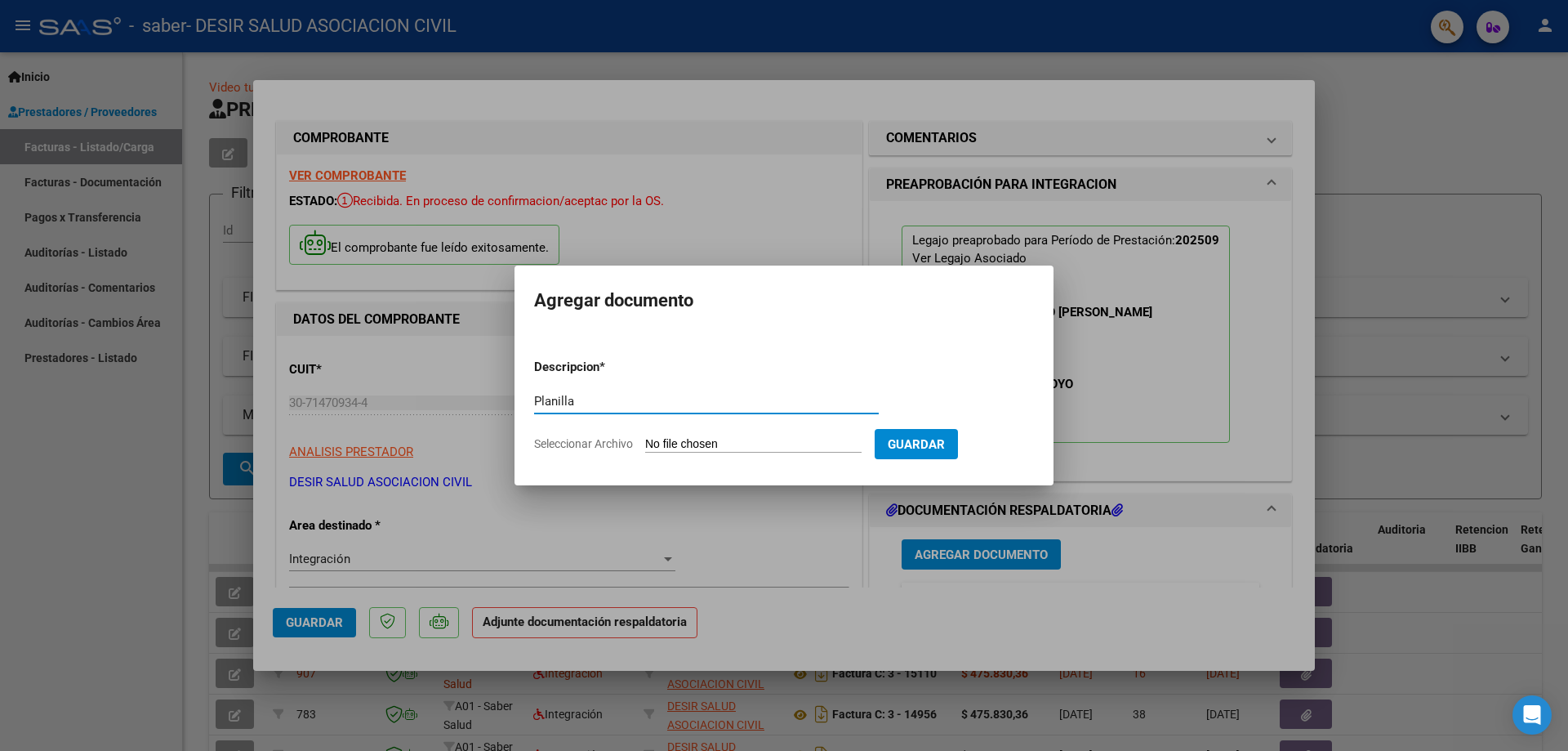
type input "Planilla"
click at [750, 446] on input "Seleccionar Archivo" at bounding box center [753, 445] width 217 height 16
type input "C:\fakepath\Jorge Yedro- ok 9 .pdf"
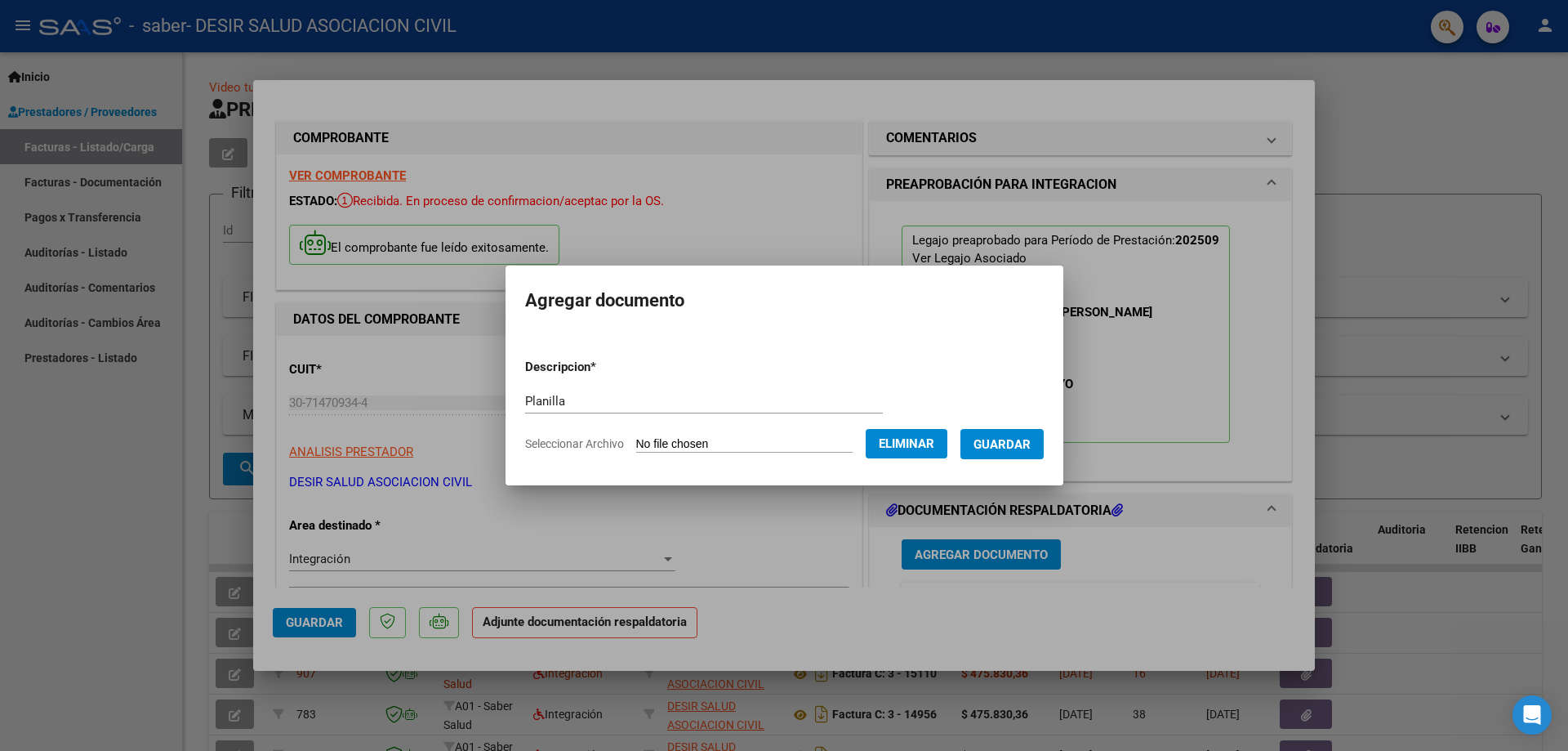
click at [1020, 446] on span "Guardar" at bounding box center [1002, 445] width 57 height 15
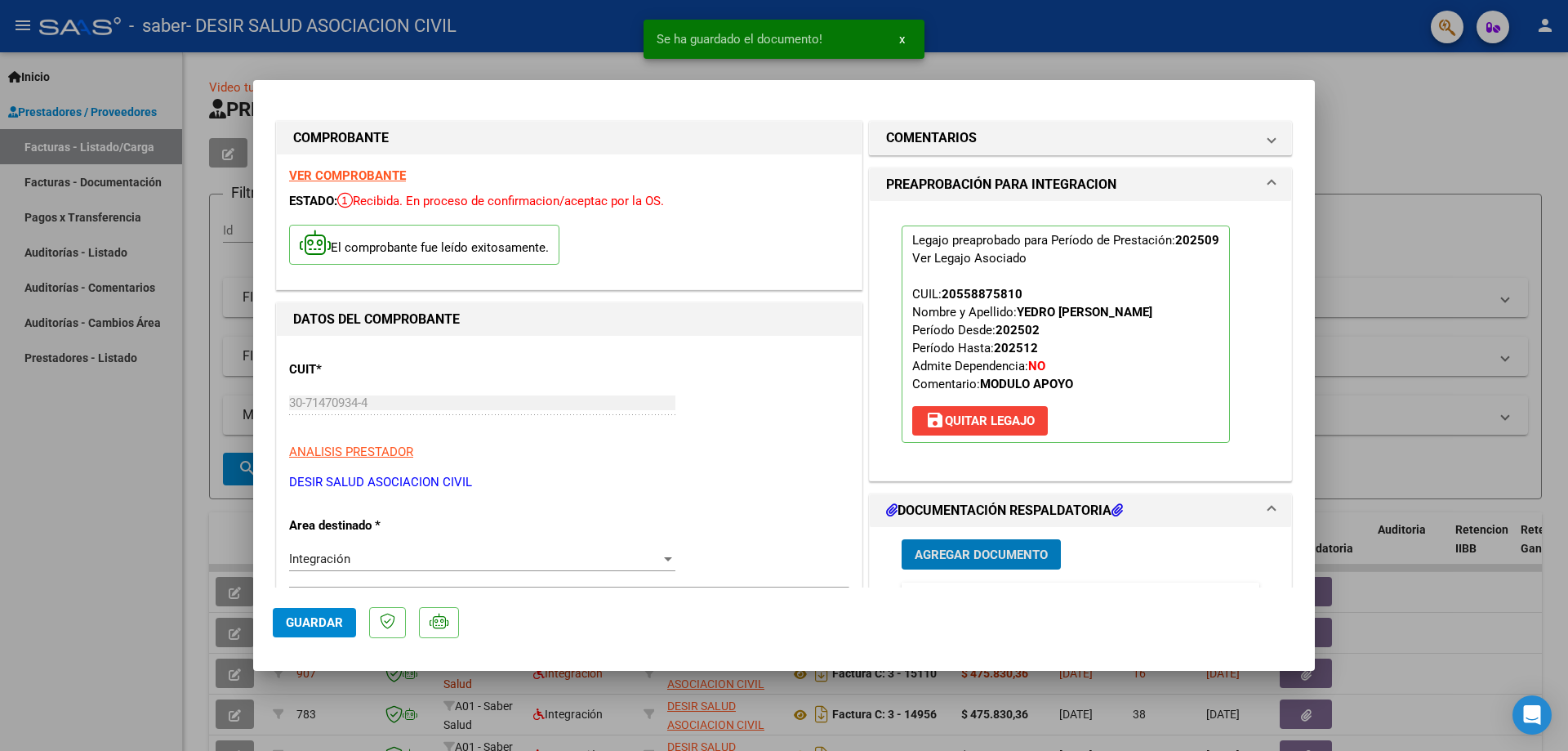
click at [309, 624] on span "Guardar" at bounding box center [314, 622] width 57 height 15
click at [291, 617] on span "Guardar" at bounding box center [314, 622] width 57 height 15
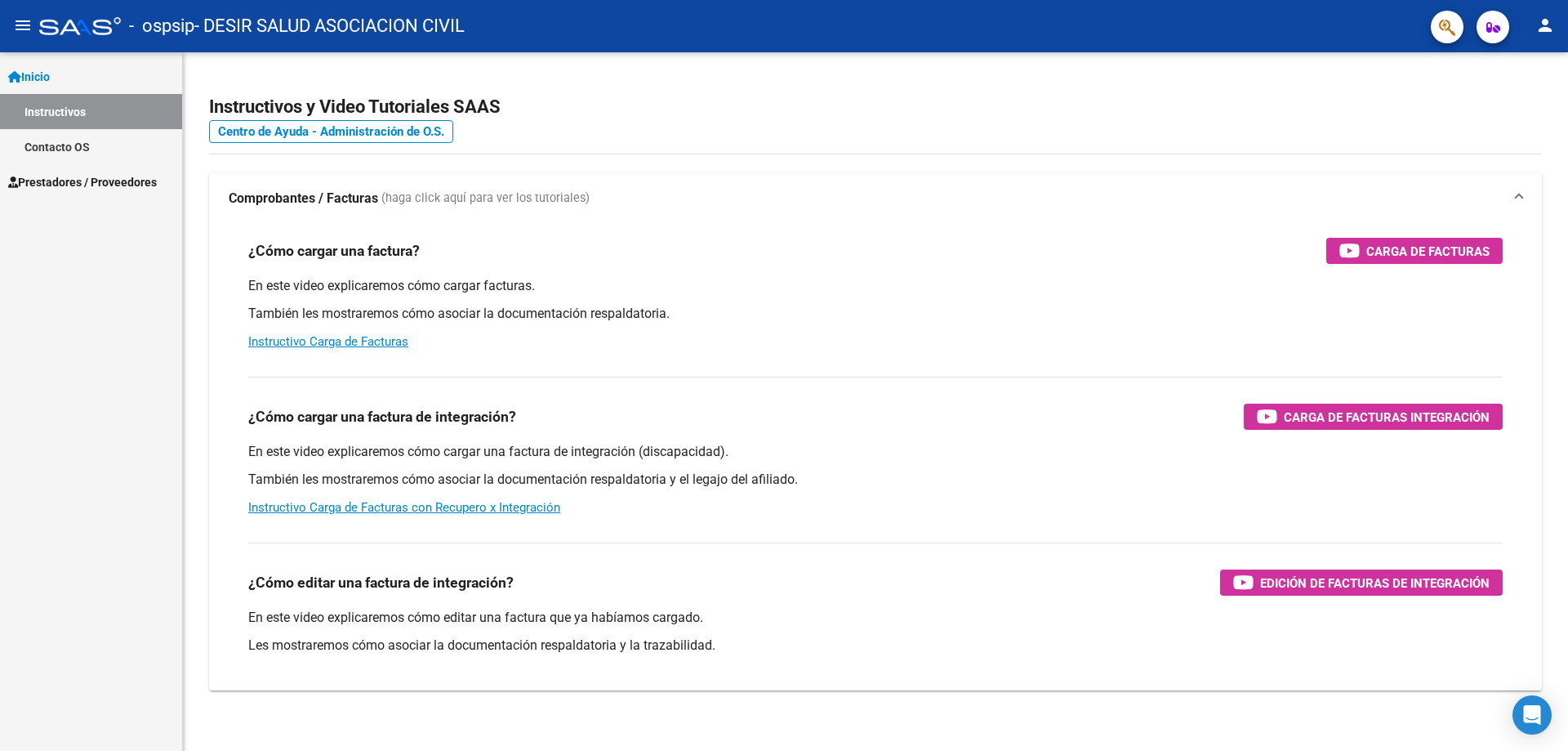
click at [84, 188] on span "Prestadores / Proveedores" at bounding box center [82, 183] width 149 height 18
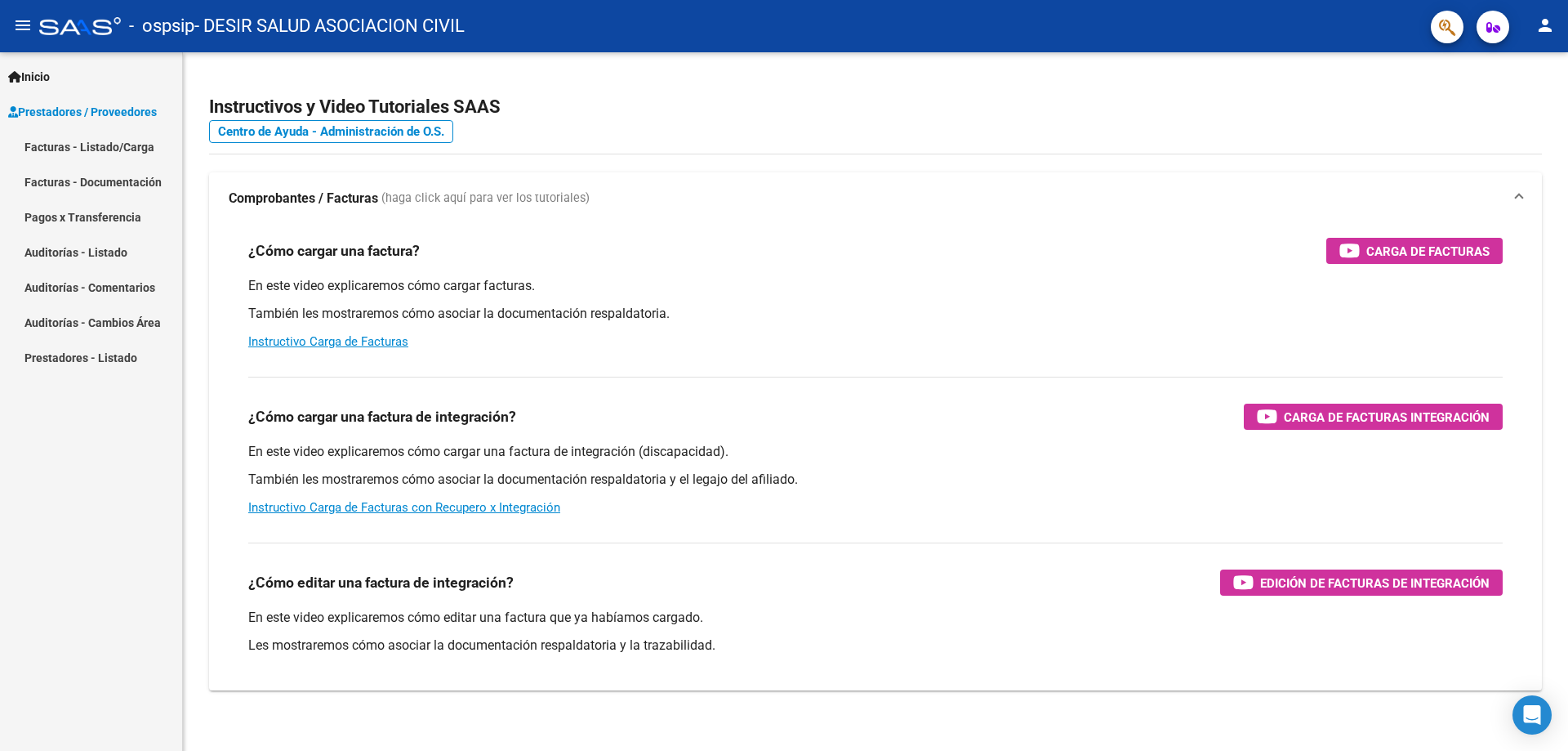
click at [96, 148] on link "Facturas - Listado/Carga" at bounding box center [91, 147] width 183 height 35
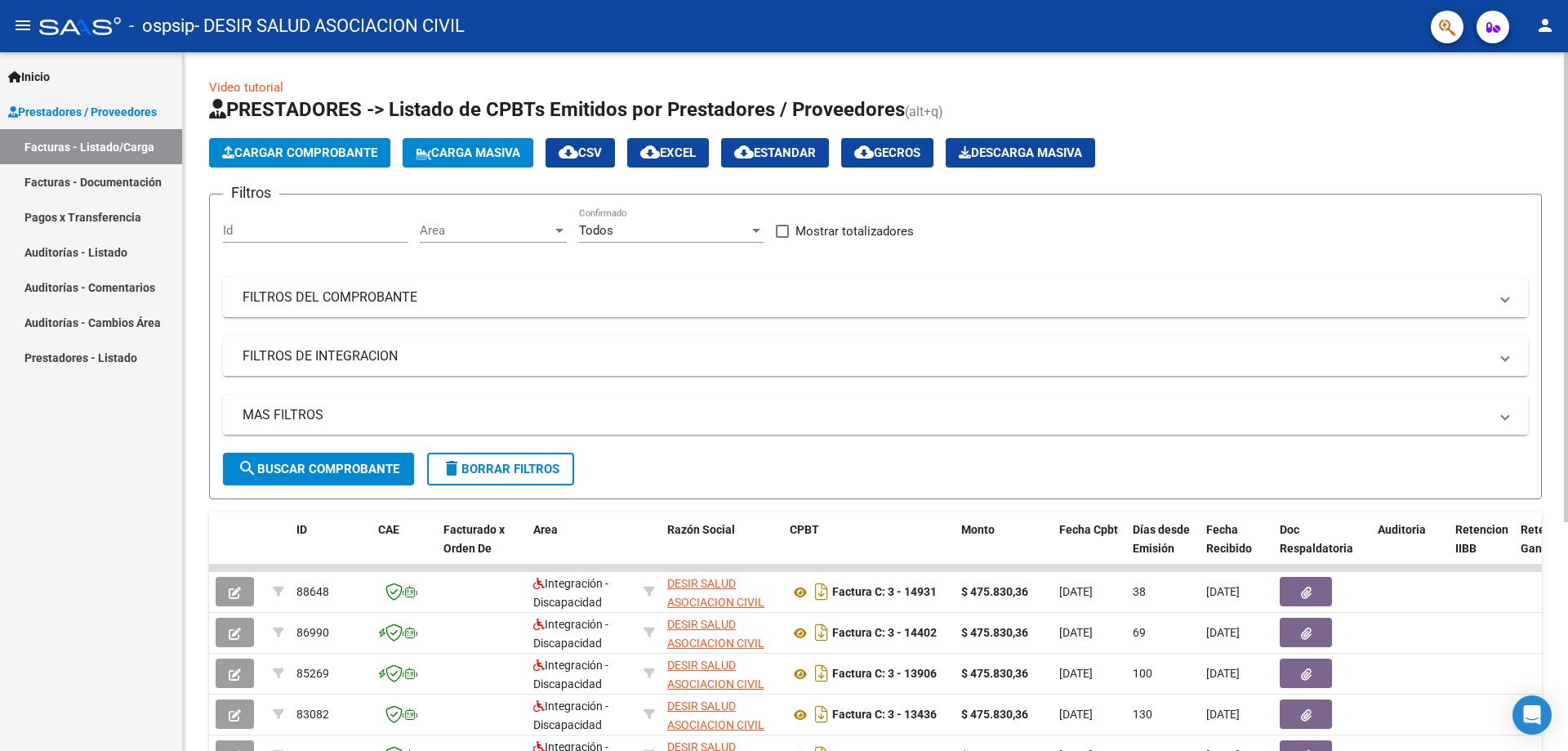
click at [363, 467] on span "search Buscar Comprobante" at bounding box center [319, 469] width 162 height 15
click at [329, 154] on span "Cargar Comprobante" at bounding box center [299, 153] width 155 height 15
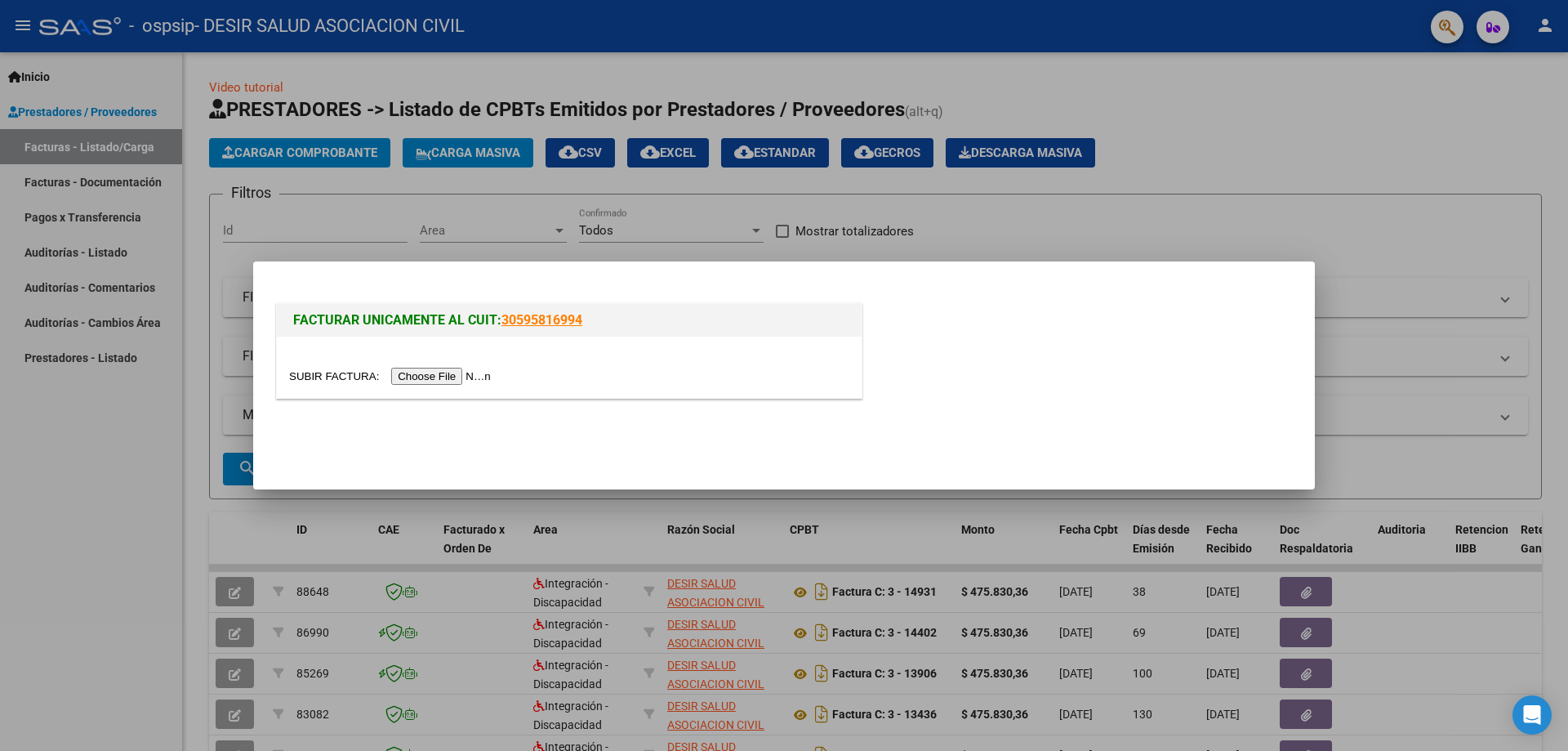
click at [485, 372] on input "file" at bounding box center [392, 376] width 207 height 17
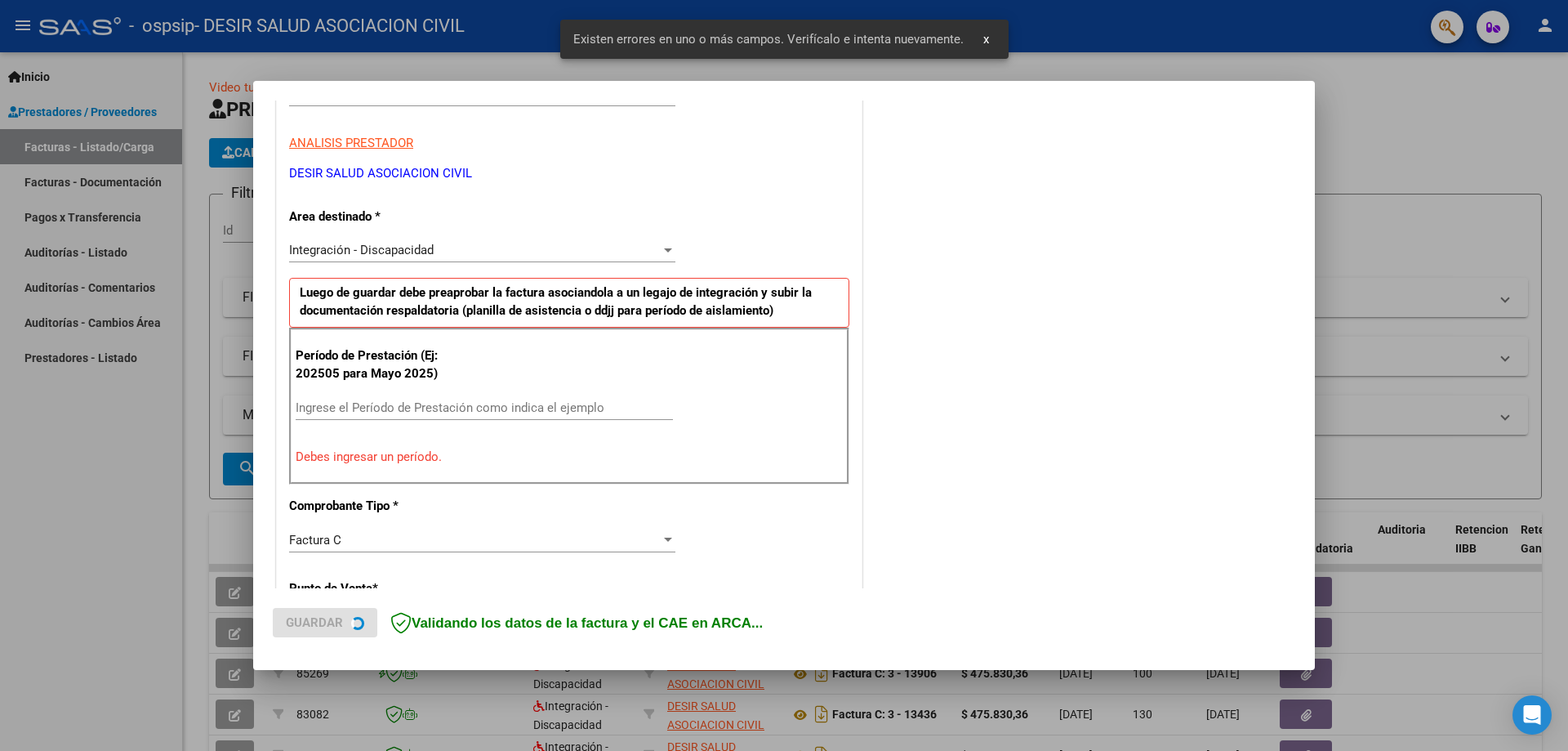
scroll to position [292, 0]
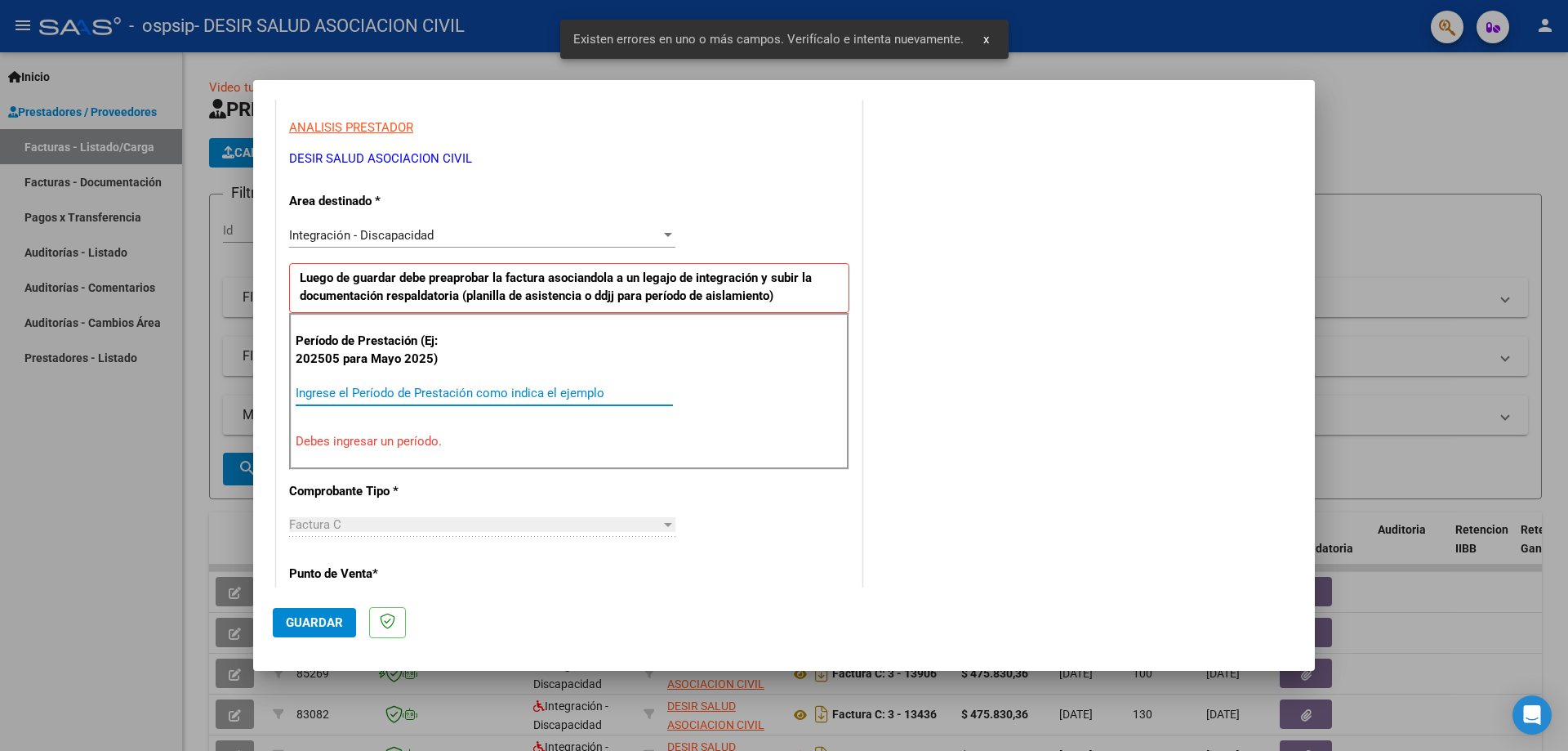
click at [380, 388] on input "Ingrese el Período de Prestación como indica el ejemplo" at bounding box center [484, 393] width 377 height 15
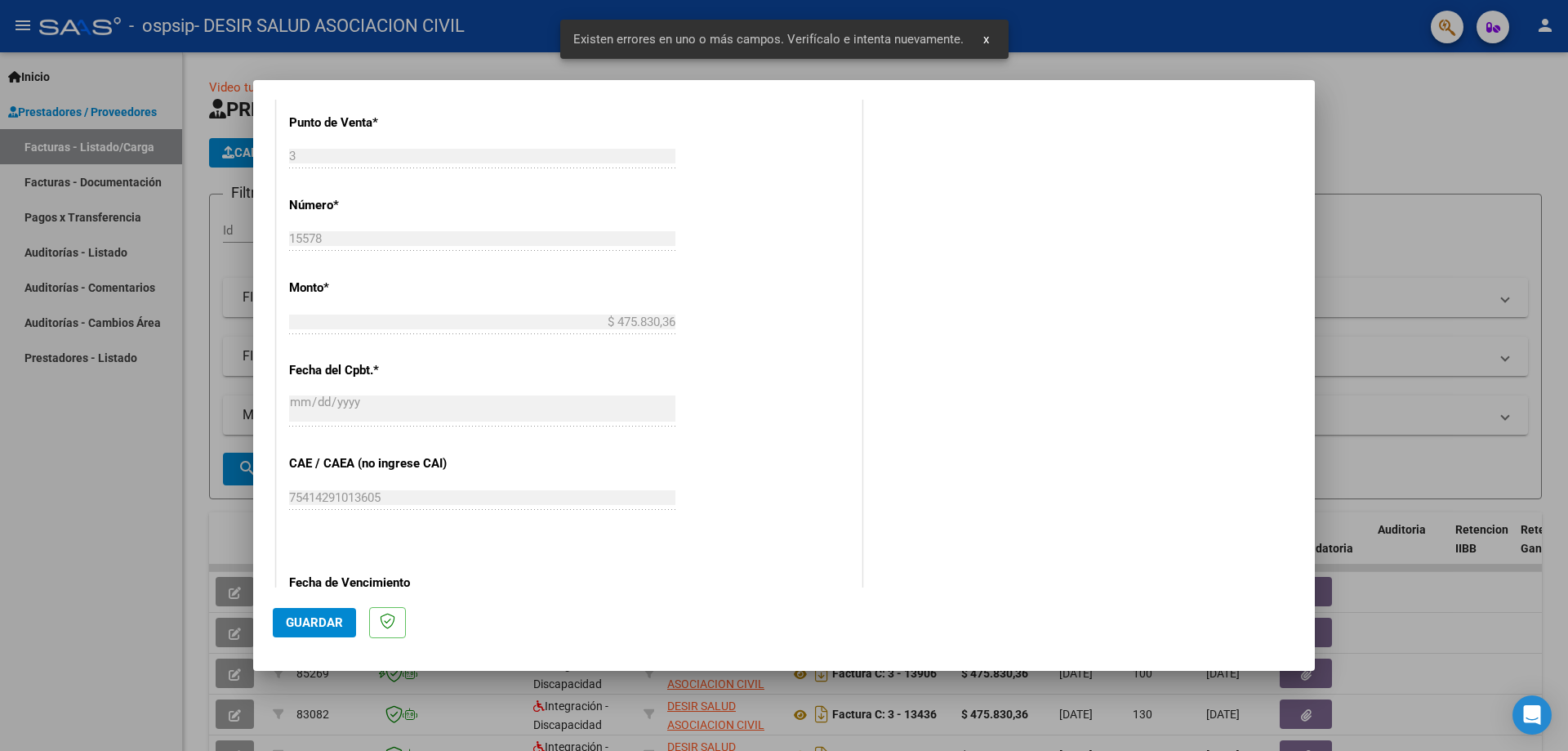
scroll to position [865, 0]
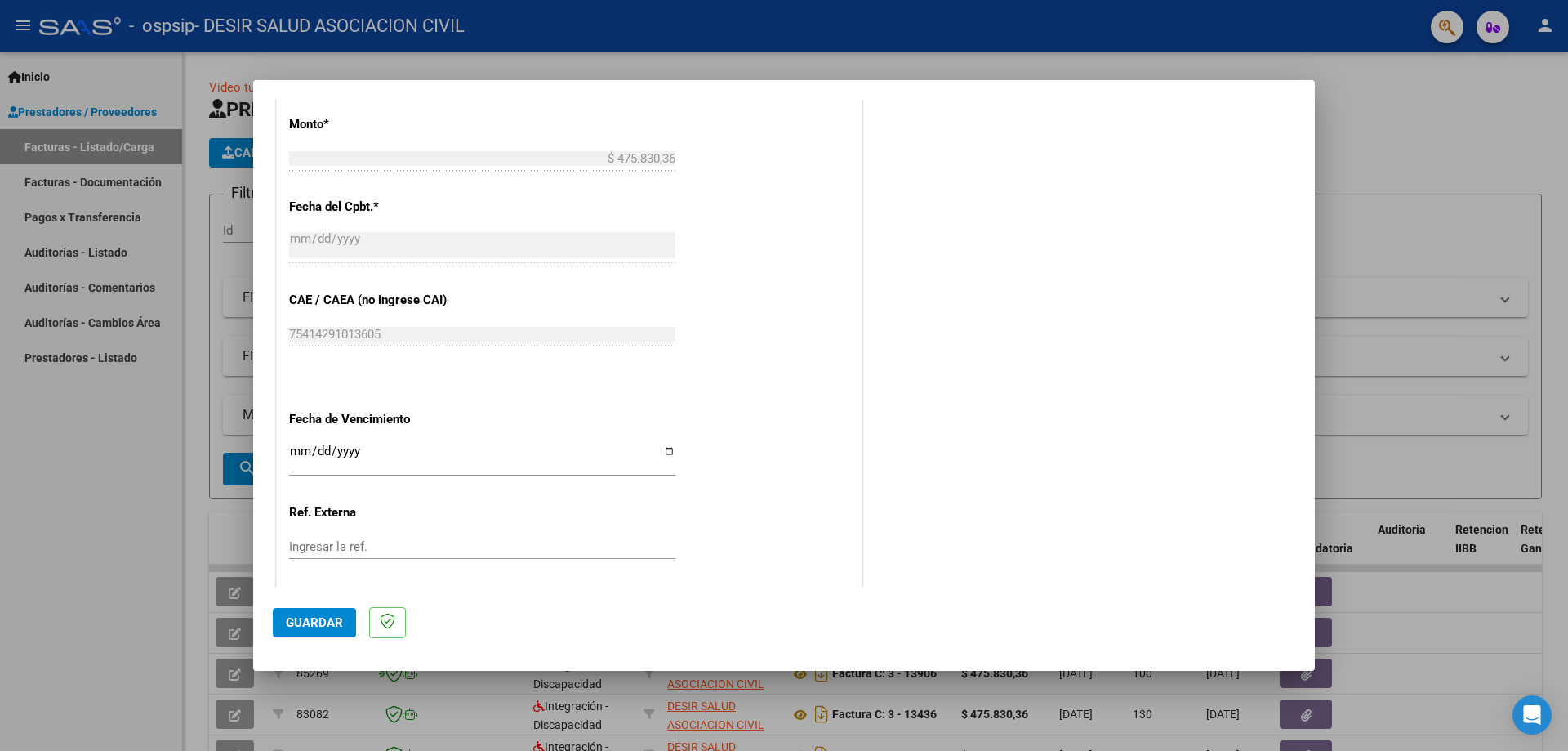
type input "202509"
click at [660, 451] on input "Ingresar la fecha" at bounding box center [483, 458] width 387 height 27
type input "[DATE]"
click at [311, 614] on button "Guardar" at bounding box center [314, 622] width 83 height 29
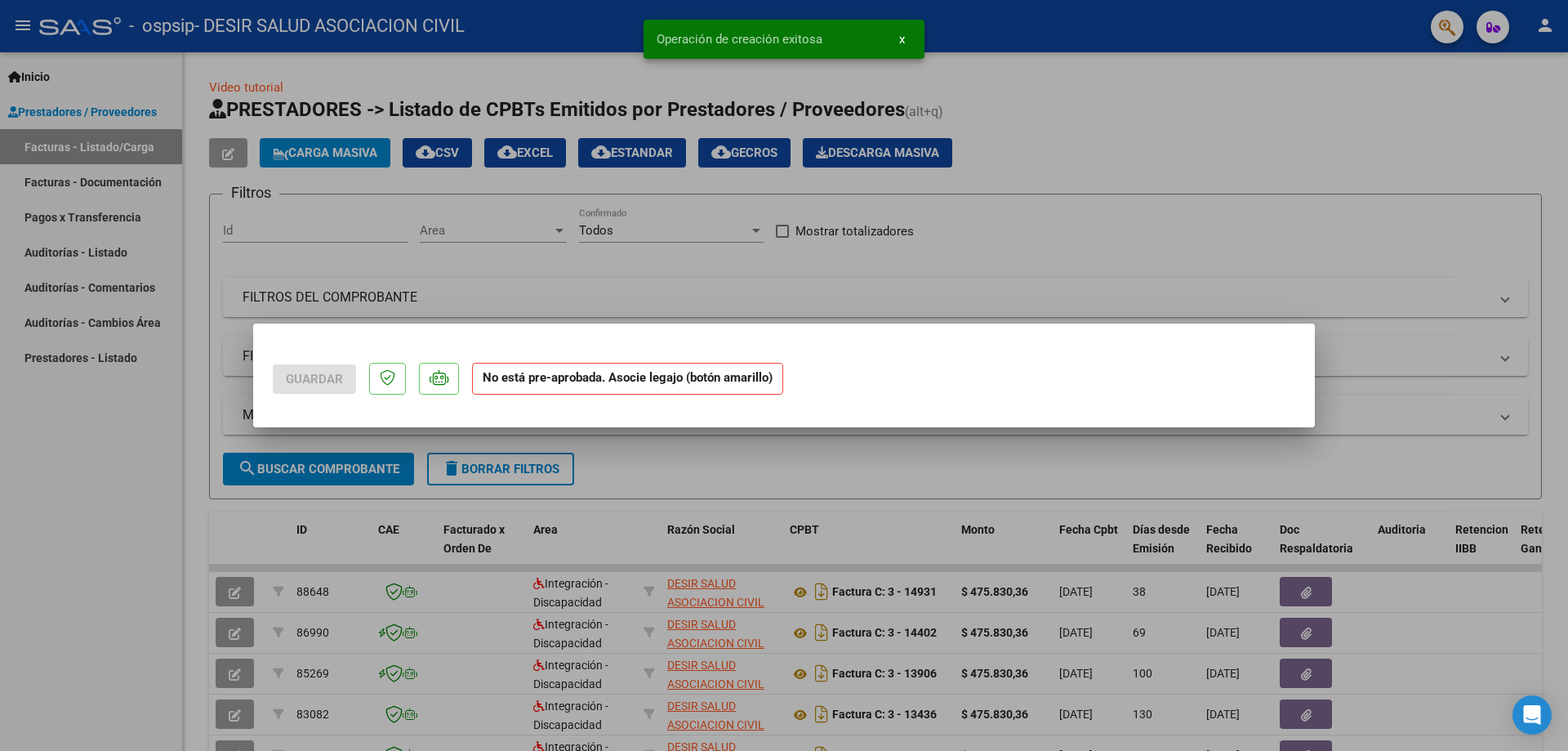
scroll to position [0, 0]
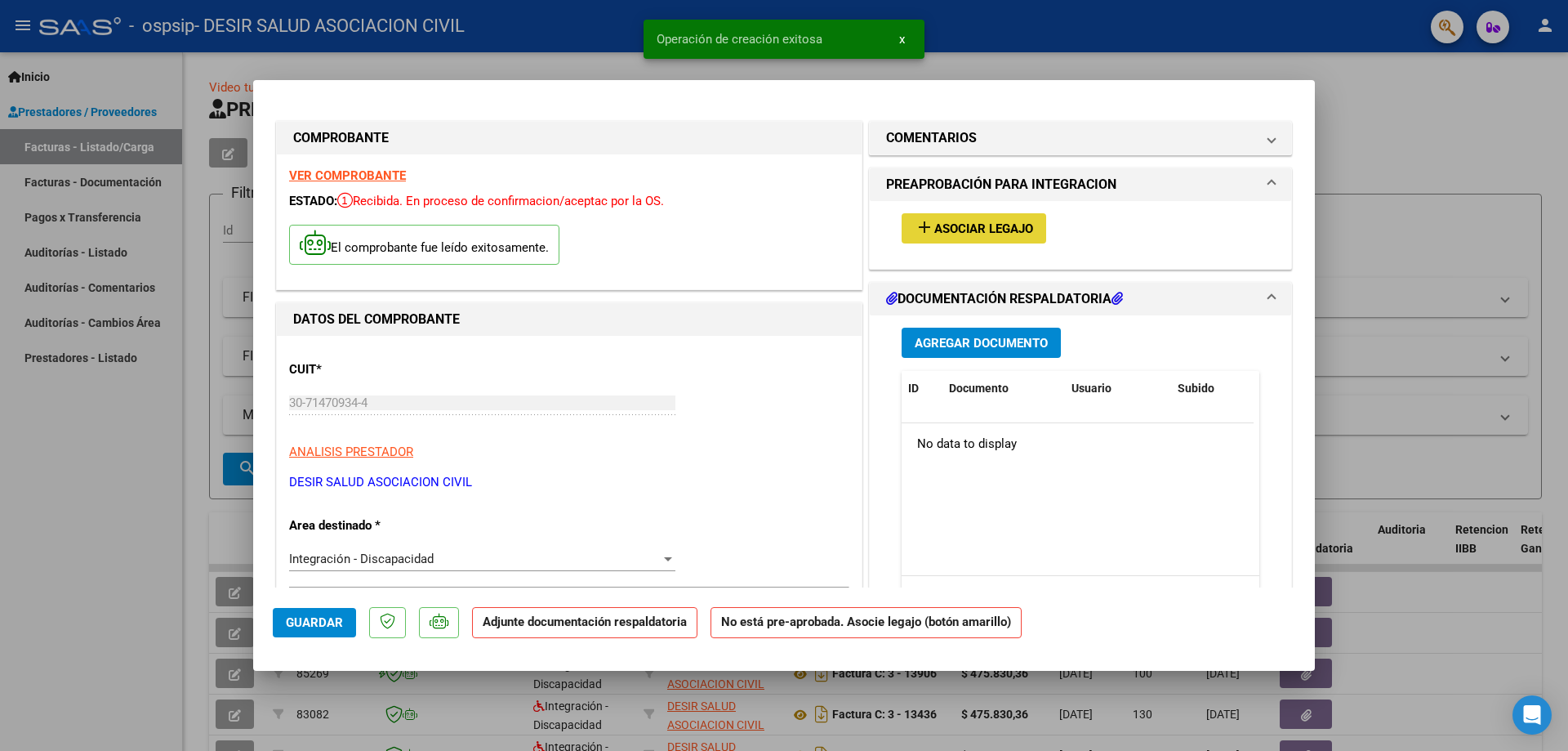
click at [959, 222] on span "Asociar Legajo" at bounding box center [983, 229] width 99 height 15
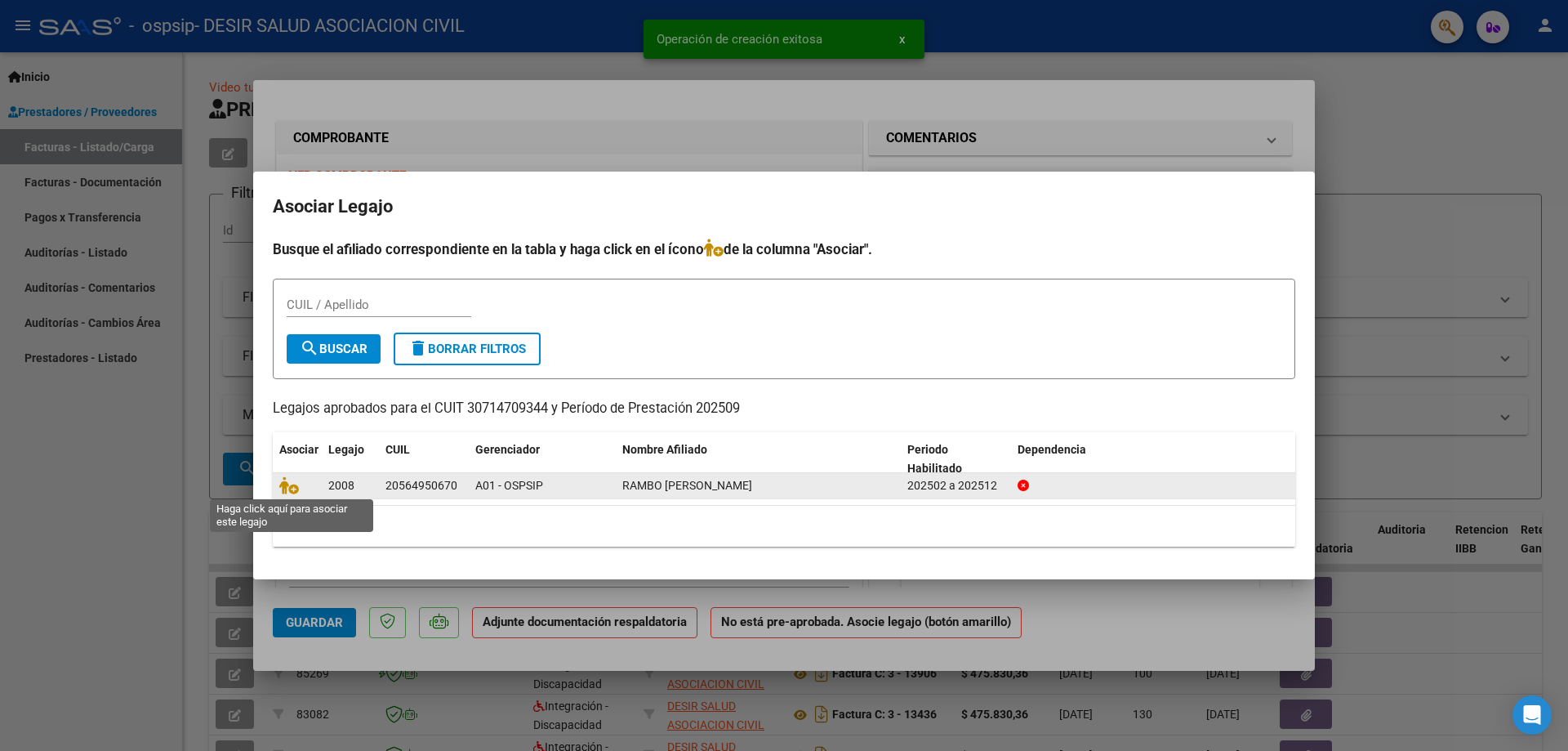
click at [299, 485] on span at bounding box center [292, 486] width 25 height 13
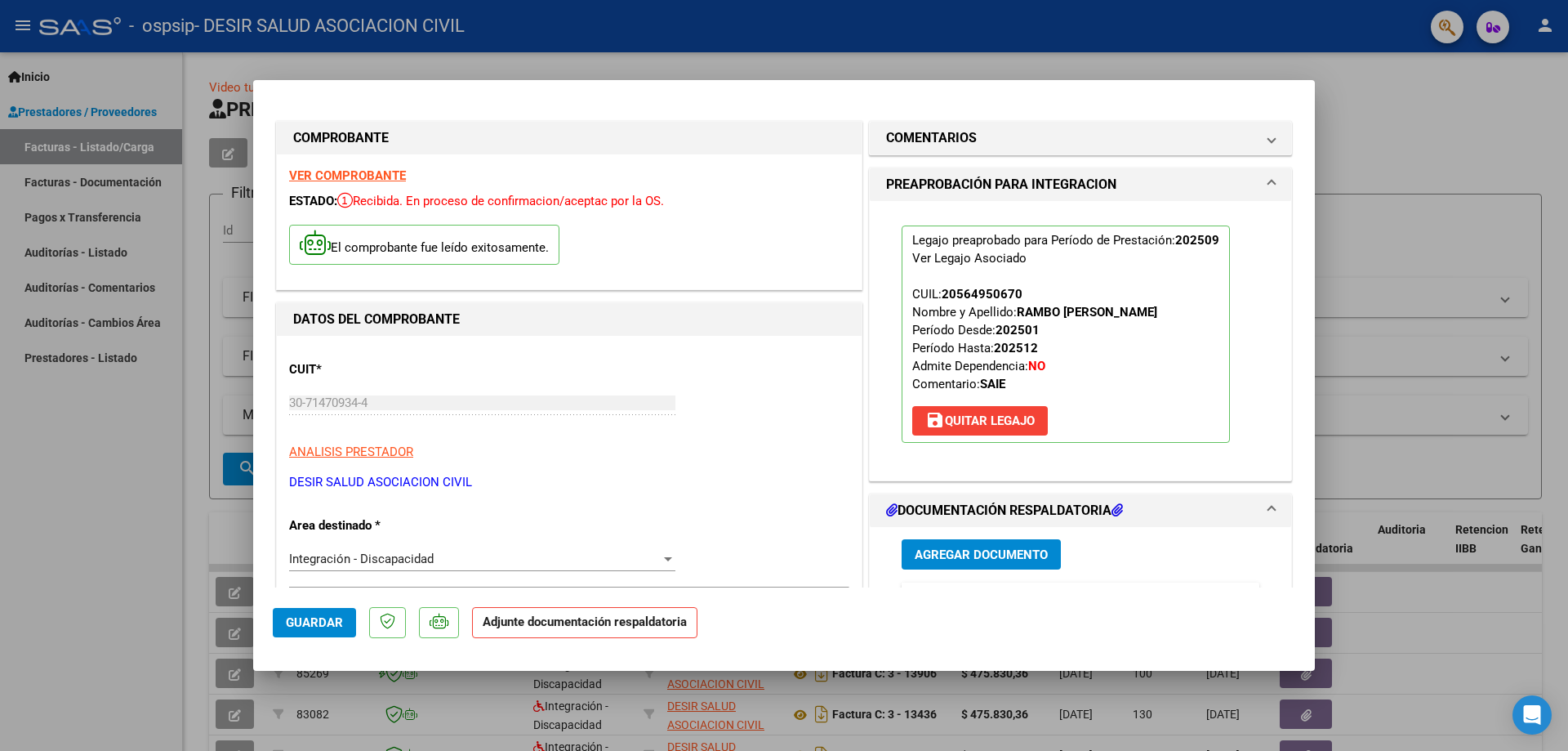
click at [976, 553] on span "Agregar Documento" at bounding box center [981, 555] width 133 height 15
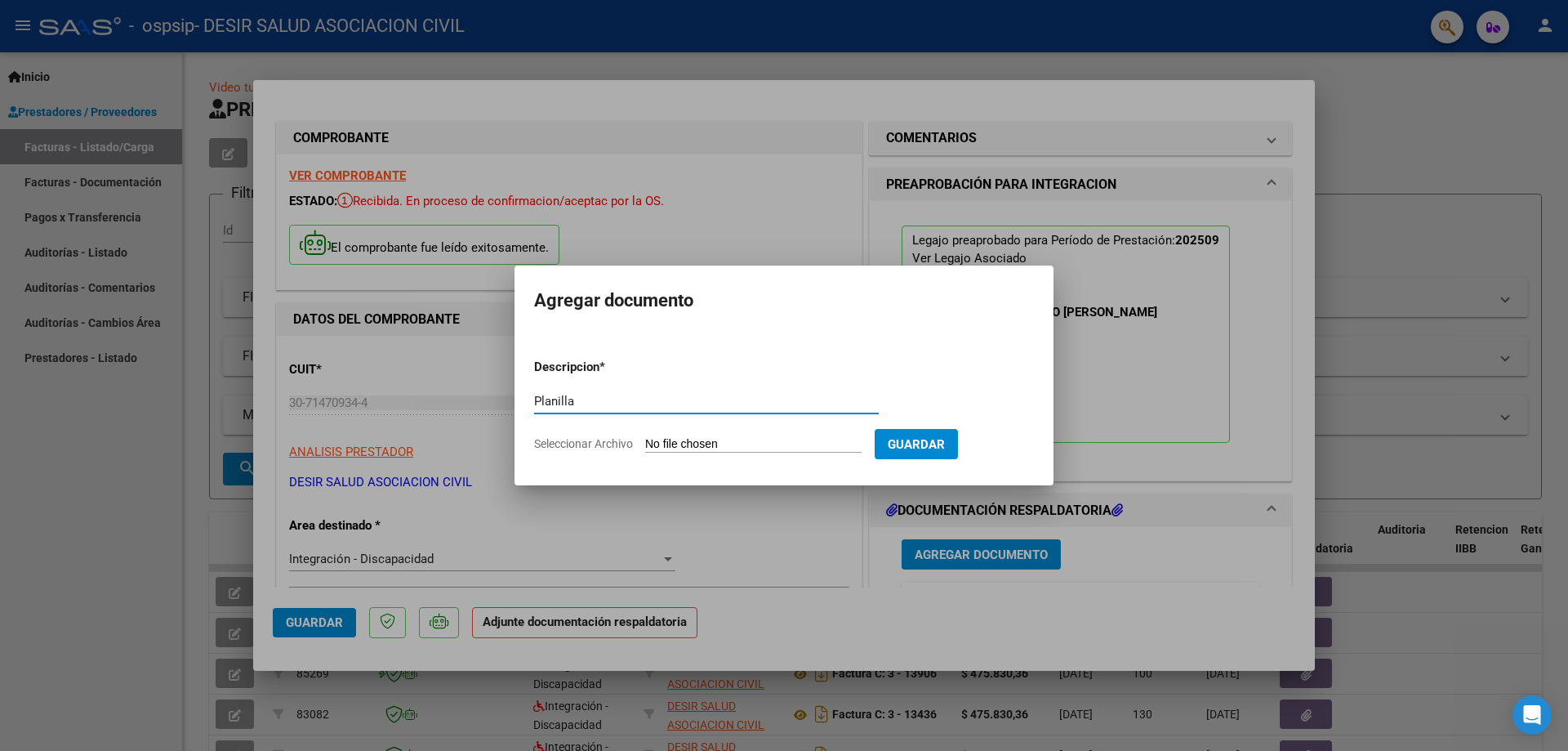
type input "Planilla"
click at [682, 437] on input "Seleccionar Archivo" at bounding box center [753, 445] width 217 height 16
type input "C:\fakepath\Benjamin Rambo Leiva- ok 9.pdf"
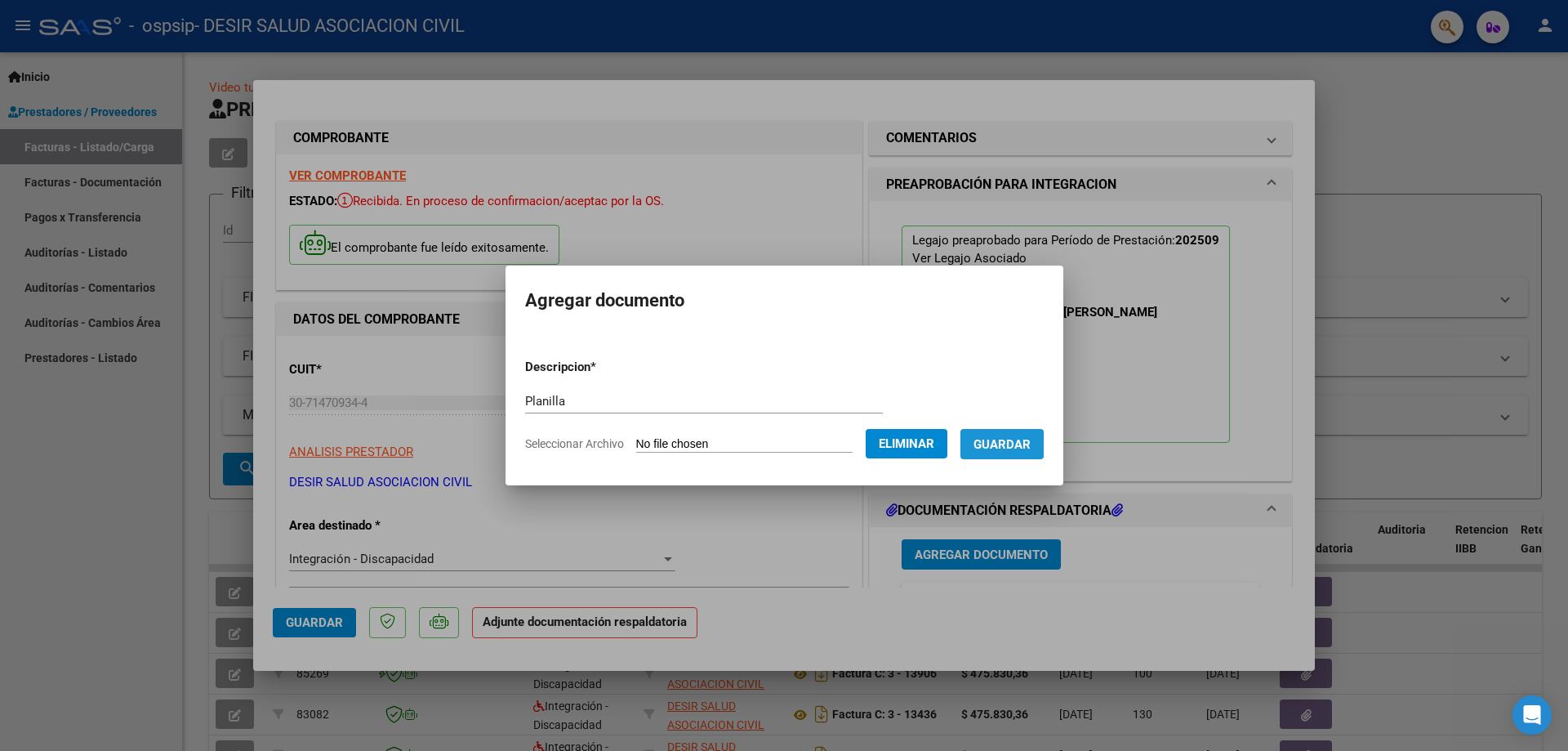
click at [1004, 444] on span "Guardar" at bounding box center [1002, 445] width 57 height 15
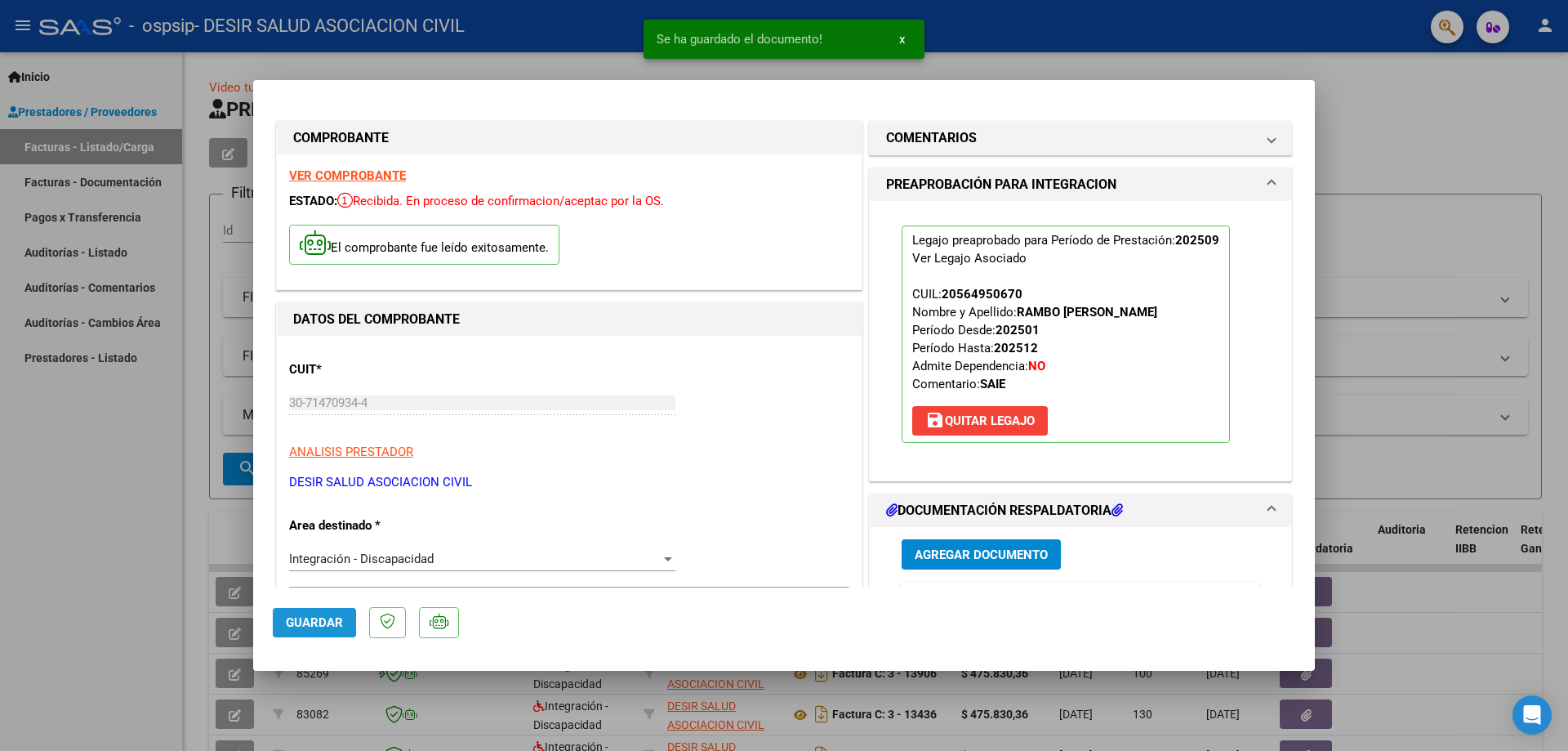
click at [312, 619] on span "Guardar" at bounding box center [314, 622] width 57 height 15
